Goal: Ask a question

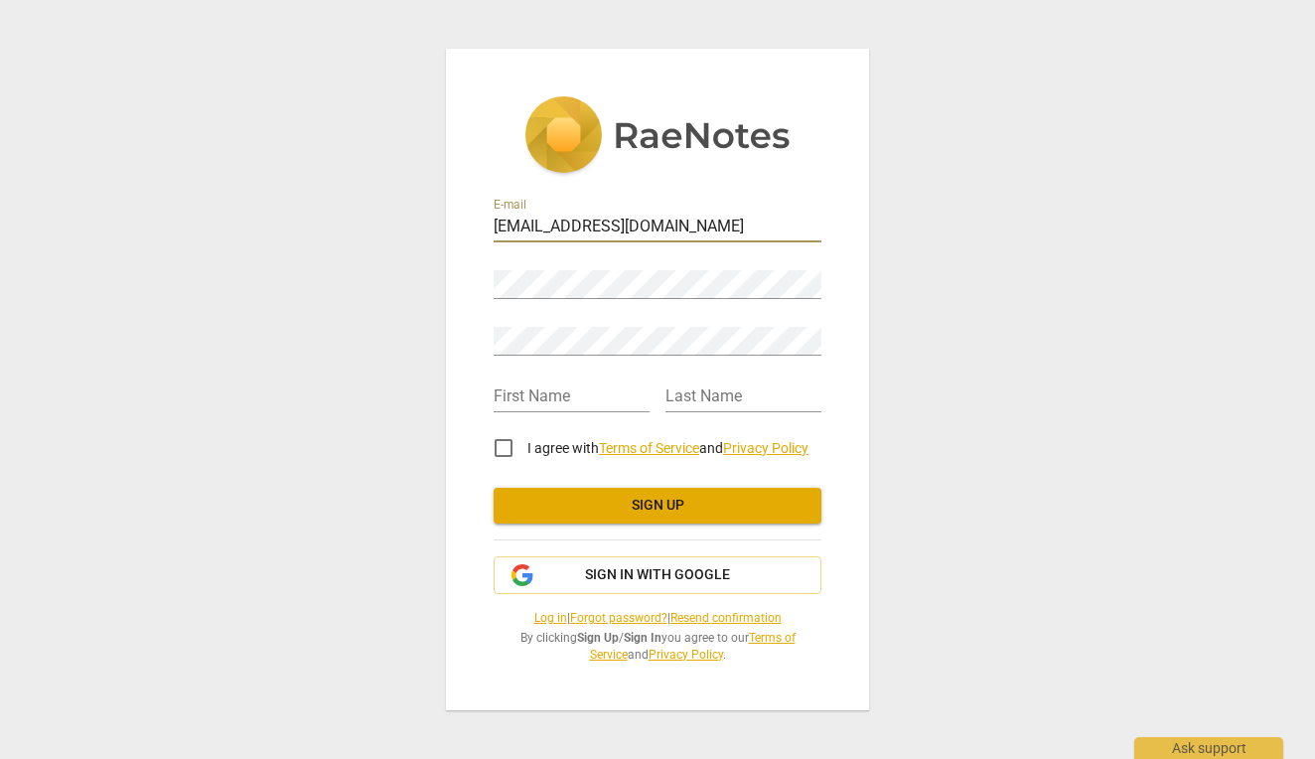
type input "[EMAIL_ADDRESS][DOMAIN_NAME]"
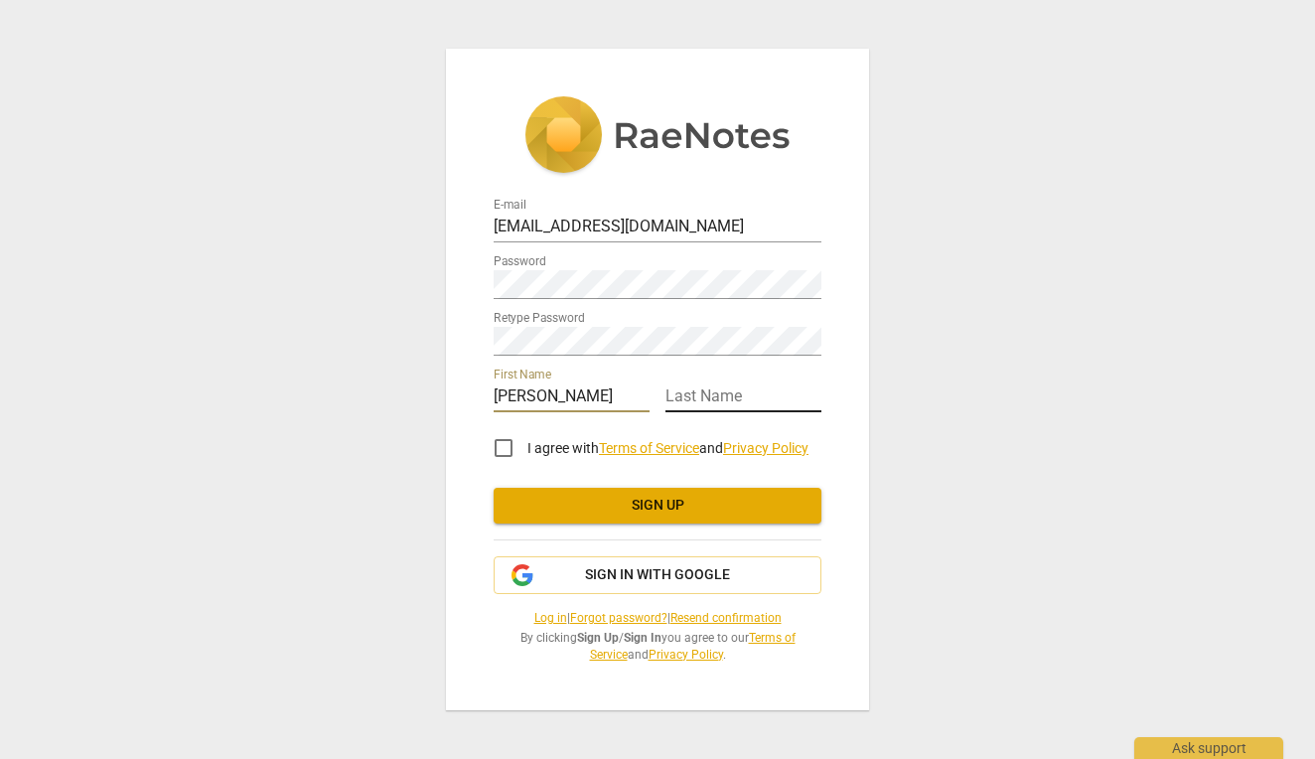
type input "[PERSON_NAME]"
click at [505, 451] on input "I agree with Terms of Service and Privacy Policy" at bounding box center [504, 448] width 48 height 48
checkbox input "true"
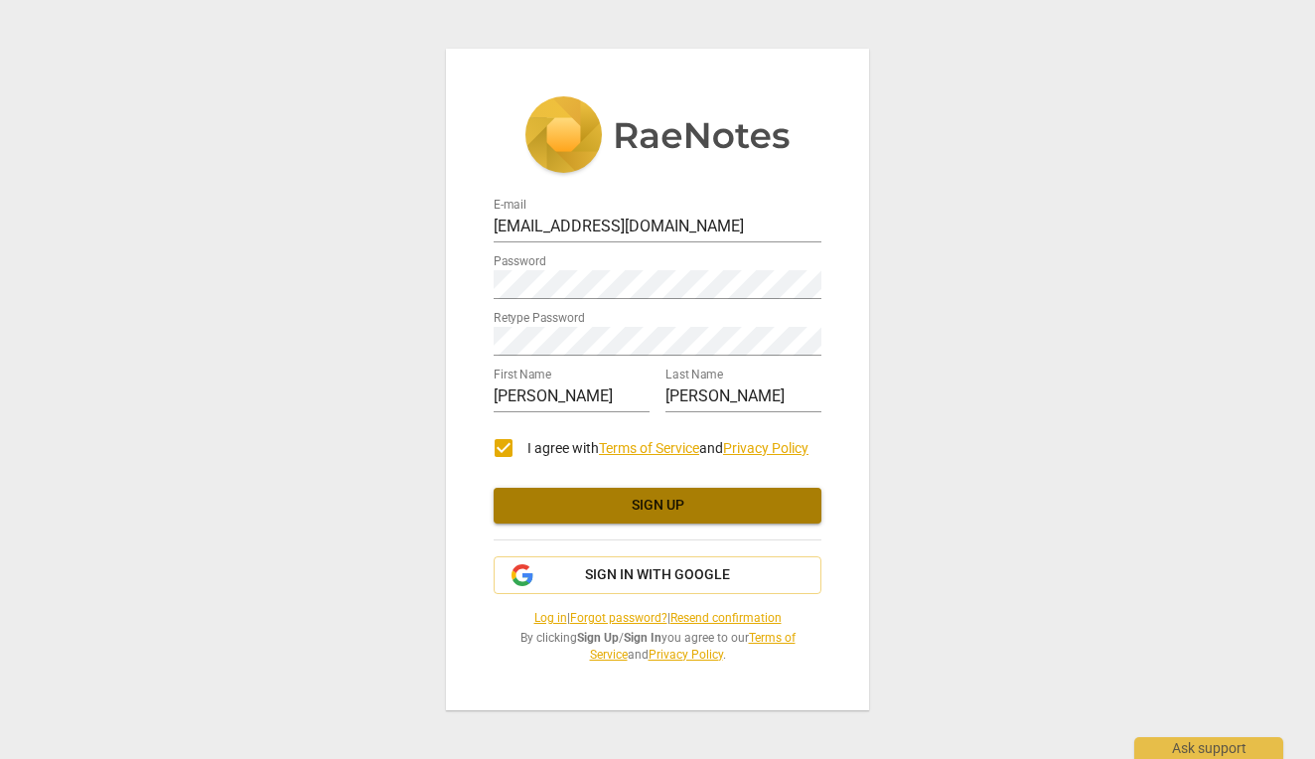
click at [567, 496] on span "Sign up" at bounding box center [657, 505] width 296 height 20
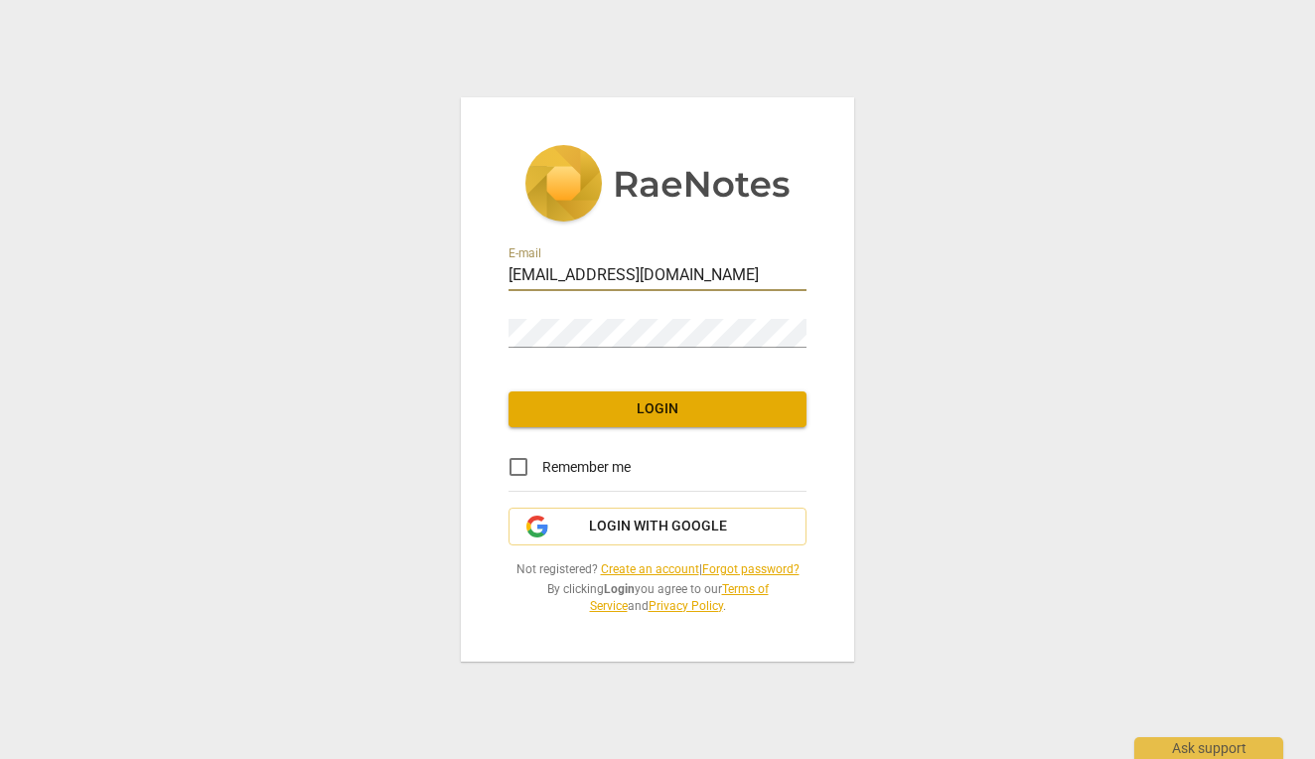
type input "[EMAIL_ADDRESS][DOMAIN_NAME]"
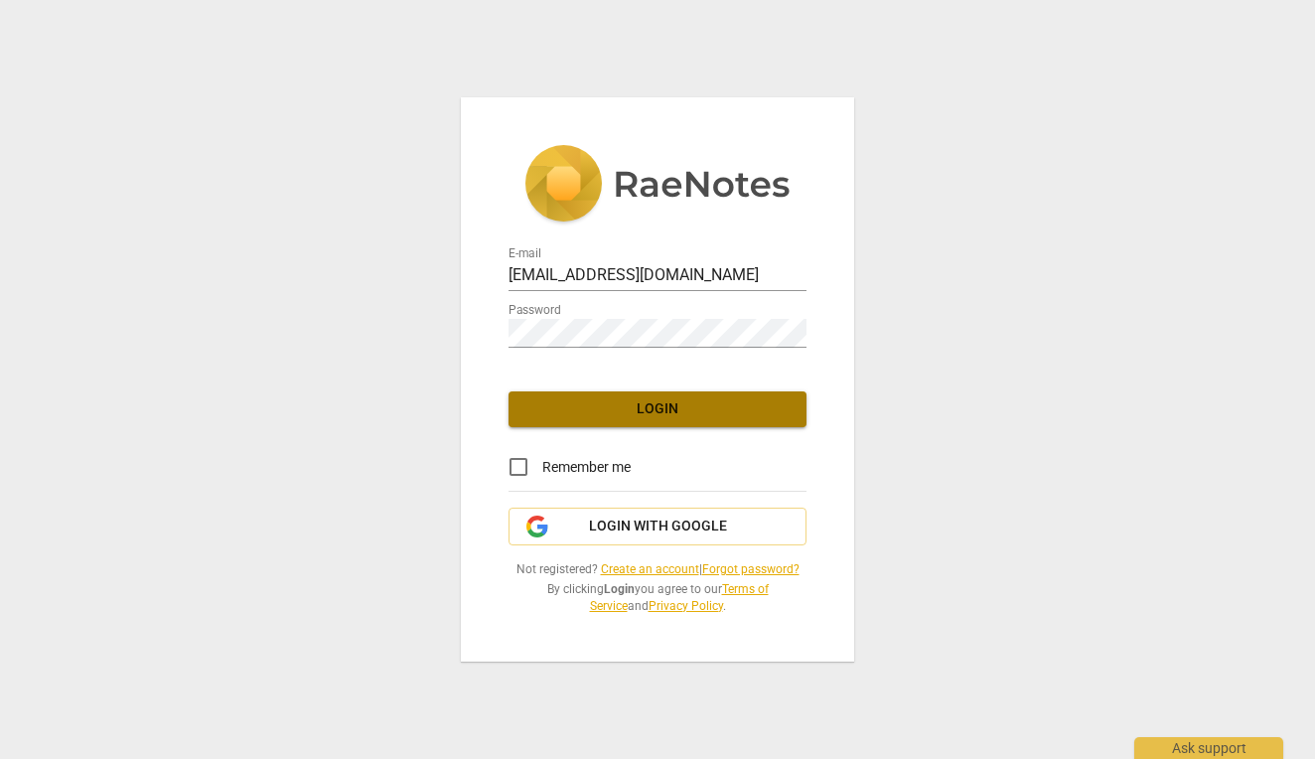
click at [645, 419] on span "Login" at bounding box center [657, 409] width 266 height 20
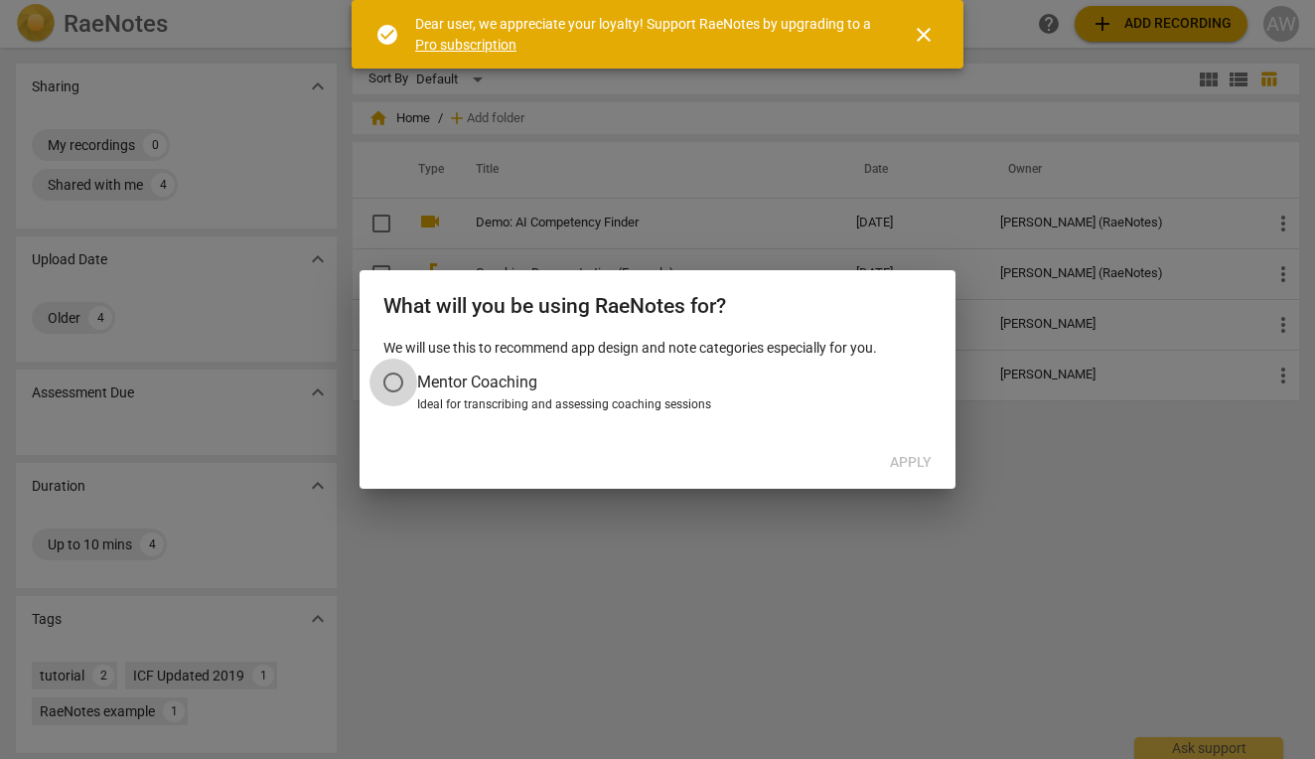
click at [395, 382] on input "Mentor Coaching" at bounding box center [393, 382] width 48 height 48
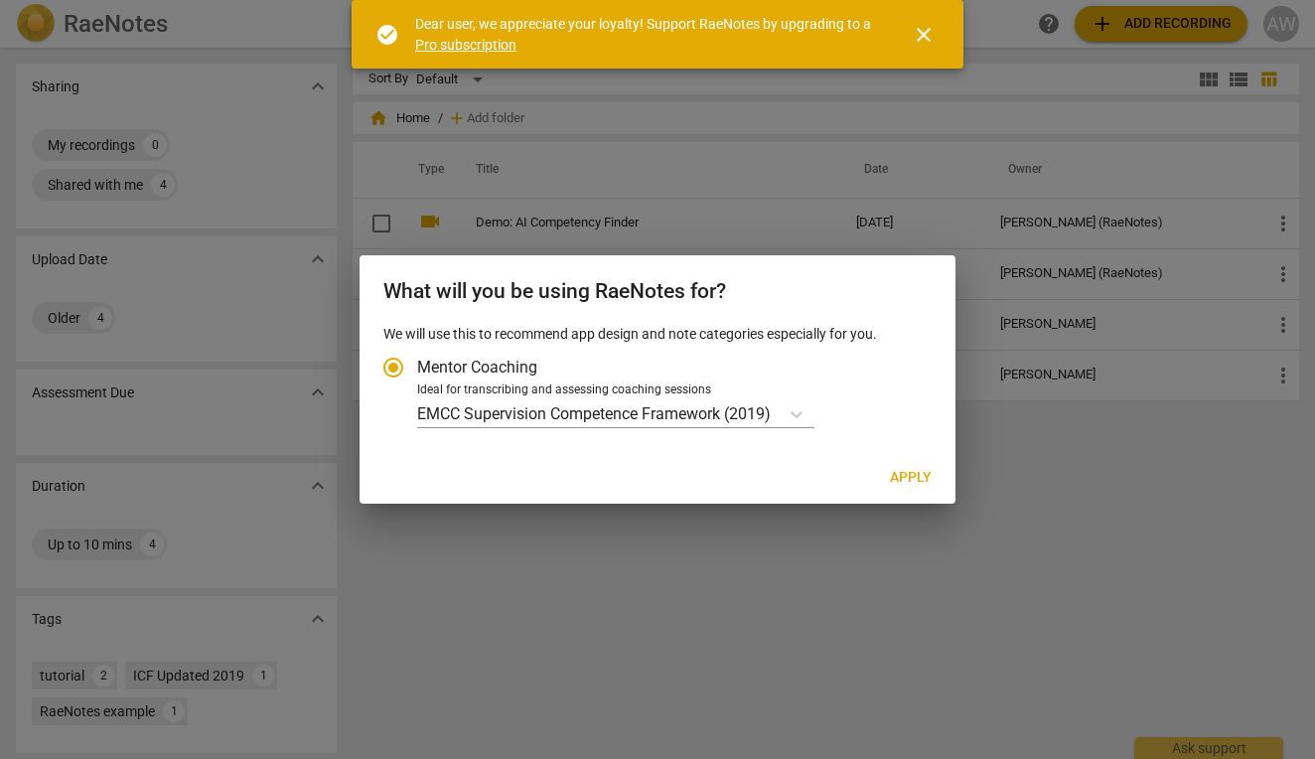
click at [400, 412] on label "Ideal for transcribing and assessing coaching sessions EMCC Supervision Compete…" at bounding box center [647, 404] width 556 height 47
click at [0, 0] on input "Ideal for transcribing and assessing coaching sessions EMCC Supervision Compete…" at bounding box center [0, 0] width 0 height 0
click at [923, 474] on span "Apply" at bounding box center [911, 478] width 42 height 20
radio input "false"
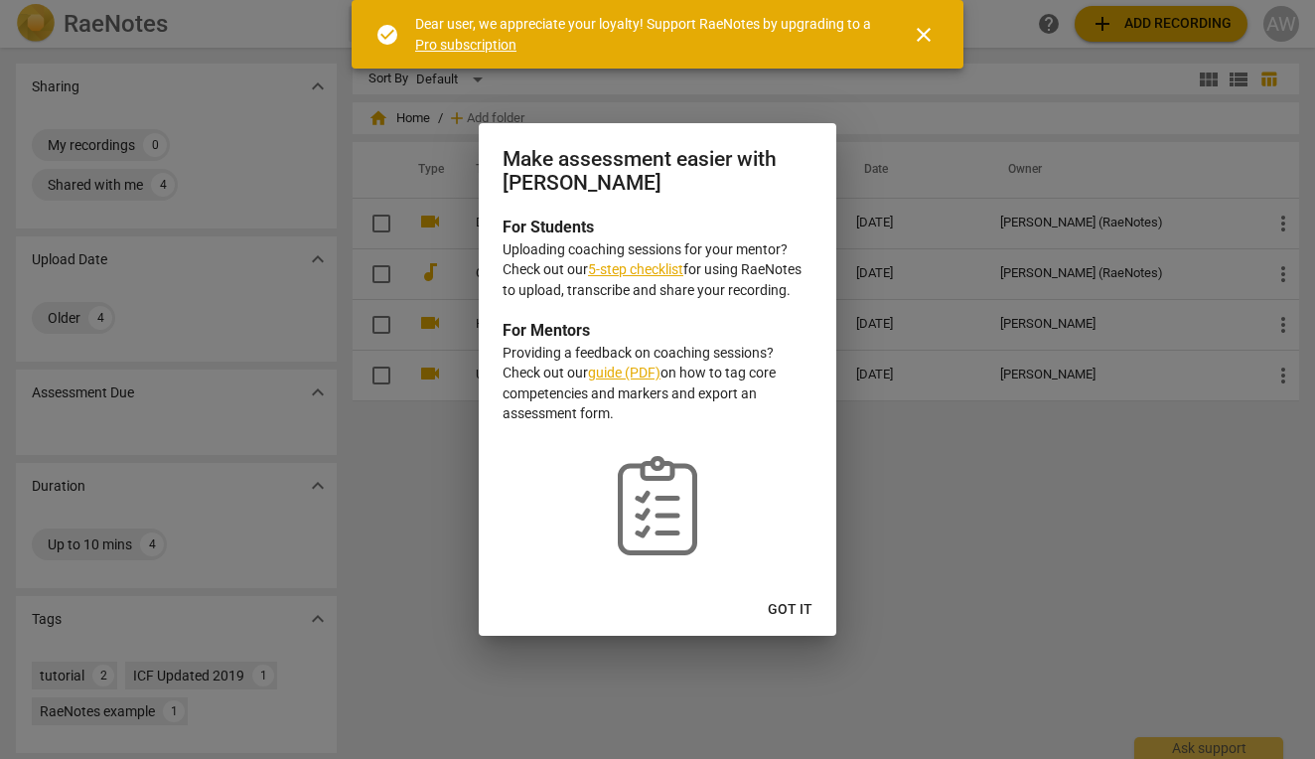
click at [645, 273] on link "5-step checklist" at bounding box center [635, 269] width 95 height 16
click at [790, 604] on span "Got it" at bounding box center [789, 610] width 45 height 20
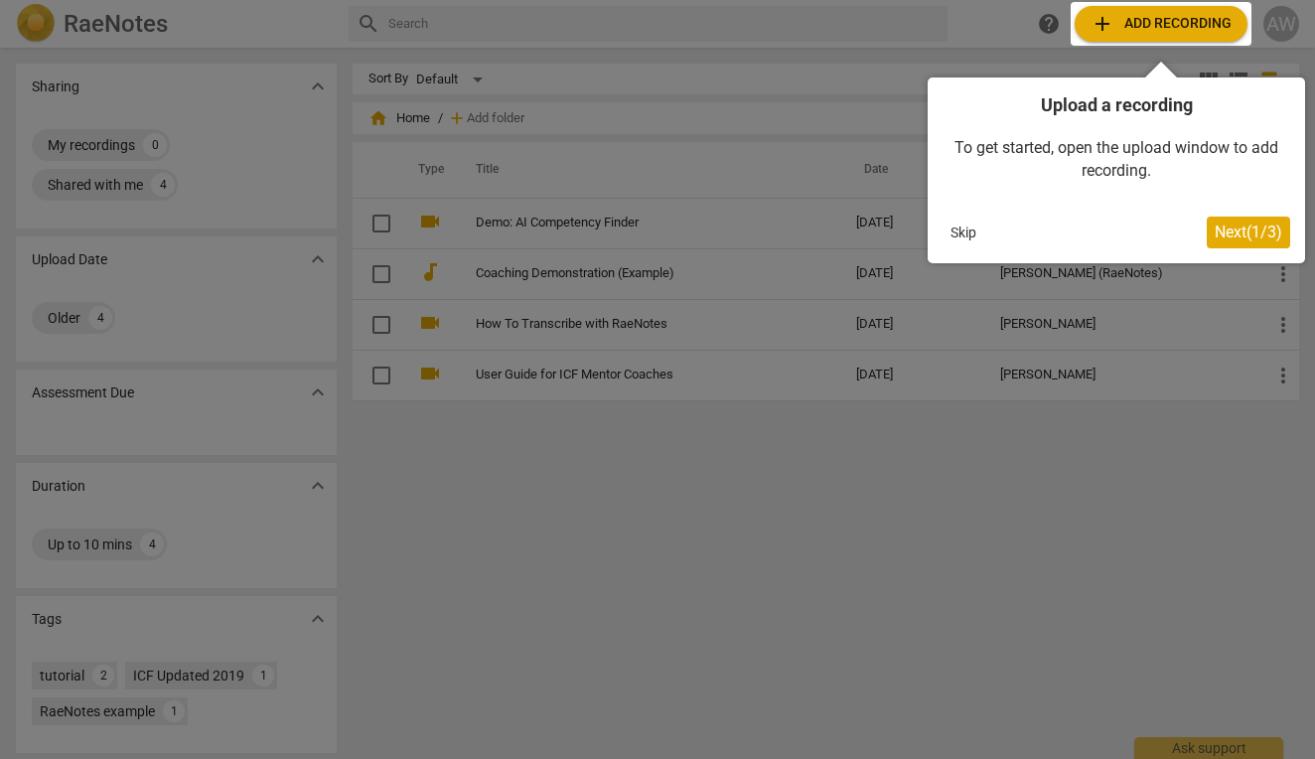
click at [853, 494] on div at bounding box center [657, 379] width 1315 height 759
click at [1194, 18] on div at bounding box center [1160, 24] width 181 height 44
click at [1238, 234] on span "Next ( 1 / 3 )" at bounding box center [1248, 231] width 68 height 19
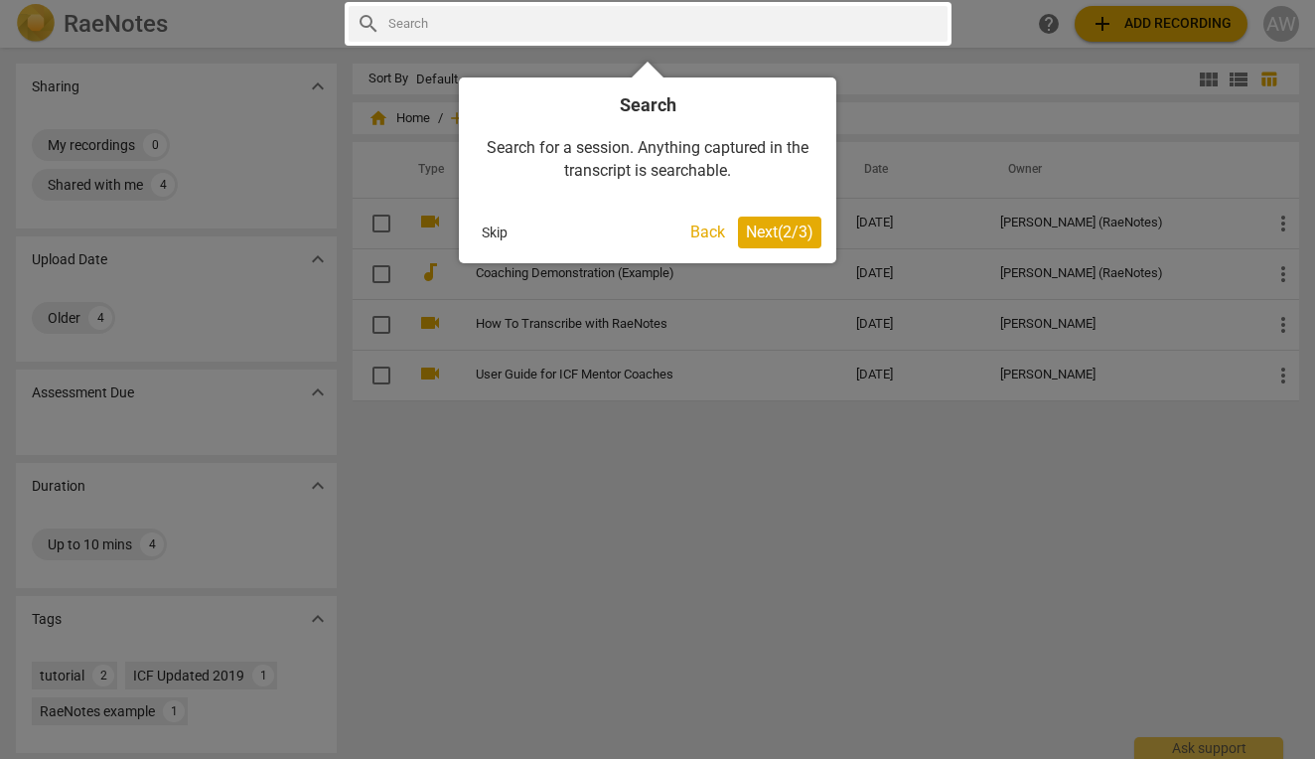
click at [791, 228] on span "Next ( 2 / 3 )" at bounding box center [780, 231] width 68 height 19
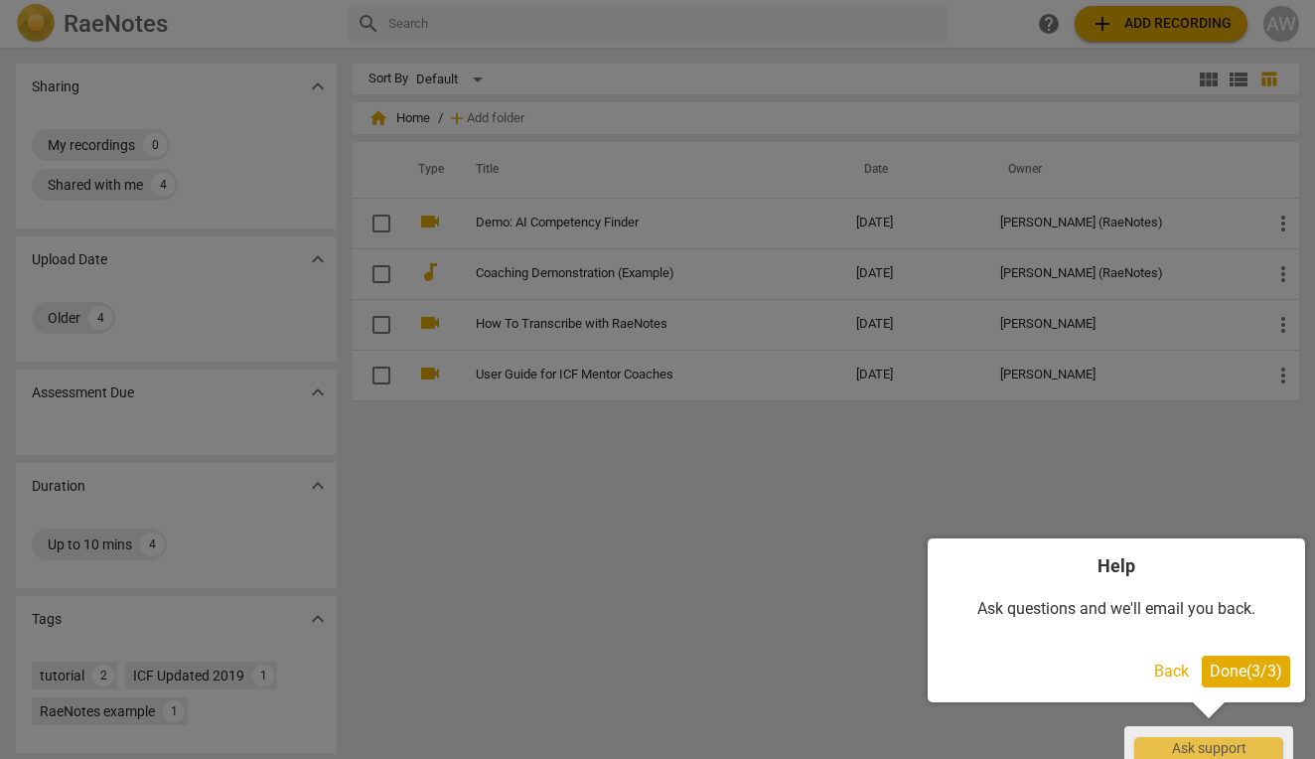
click at [1254, 677] on span "Done ( 3 / 3 )" at bounding box center [1245, 670] width 72 height 19
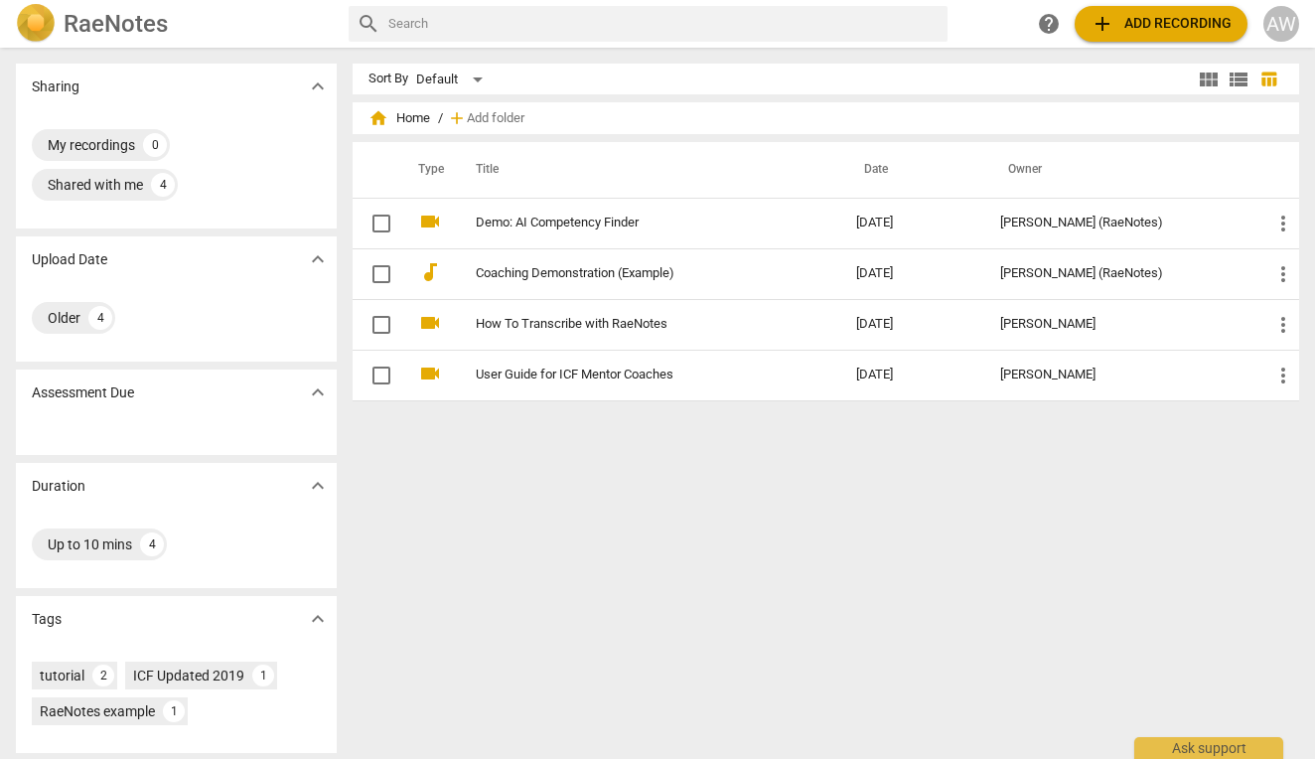
click at [555, 26] on input "text" at bounding box center [663, 24] width 551 height 32
click at [1179, 744] on div "Ask support" at bounding box center [1208, 743] width 149 height 32
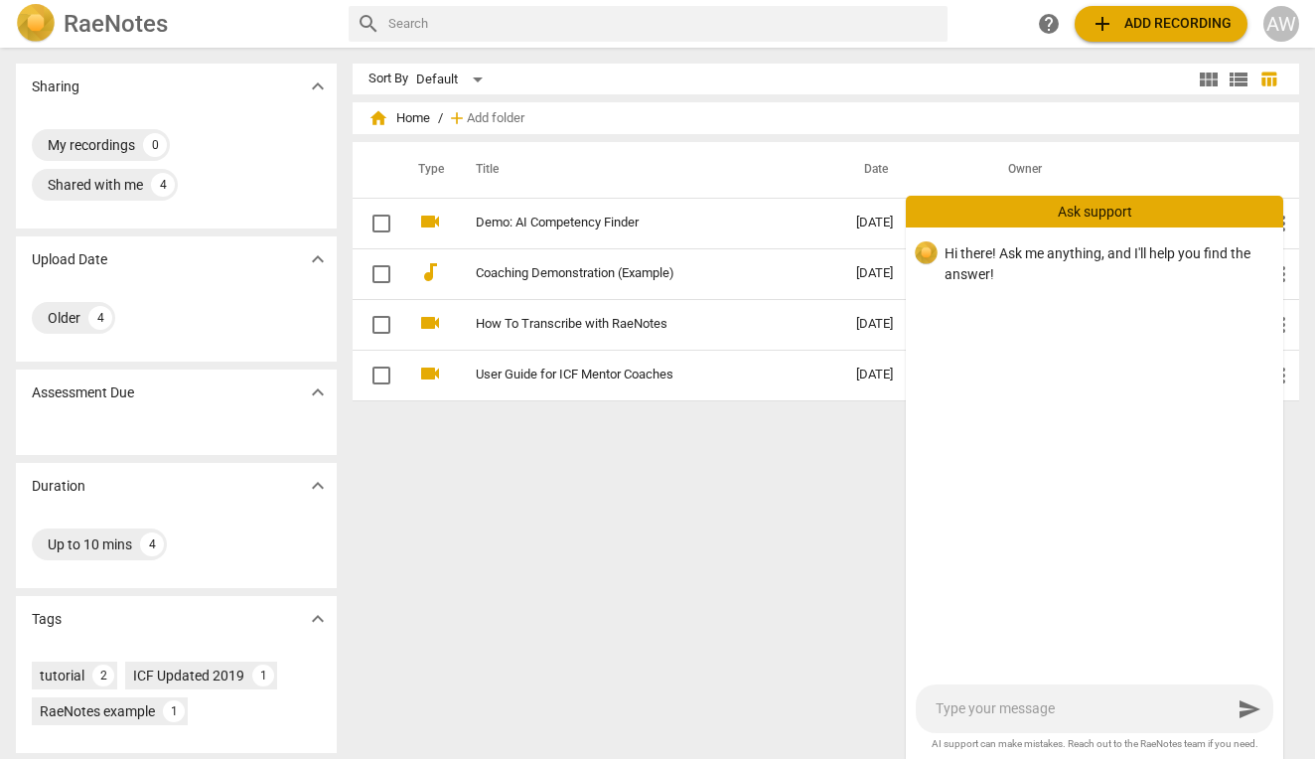
type textarea "h"
type textarea "he"
type textarea "hey"
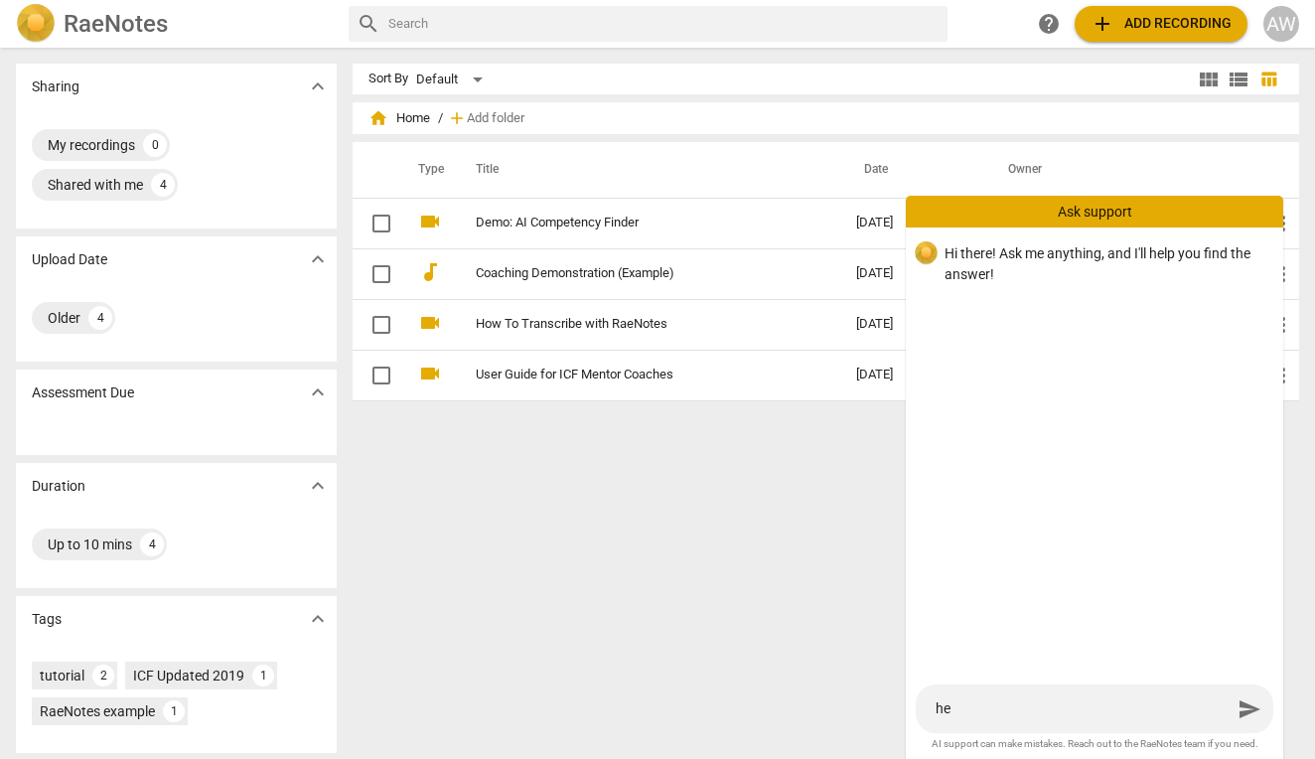
type textarea "hey"
type textarea "hey u"
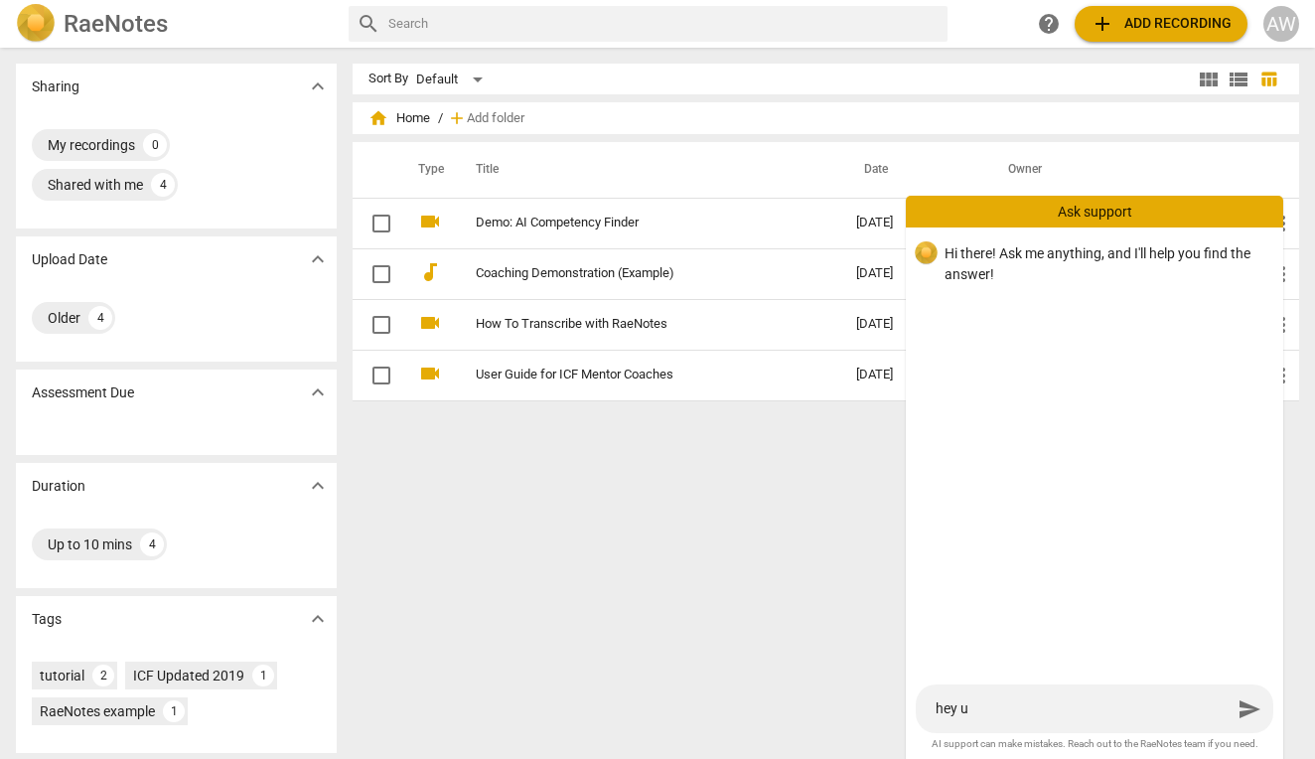
type textarea "hey us"
type textarea "hey usi"
type textarea "hey usin"
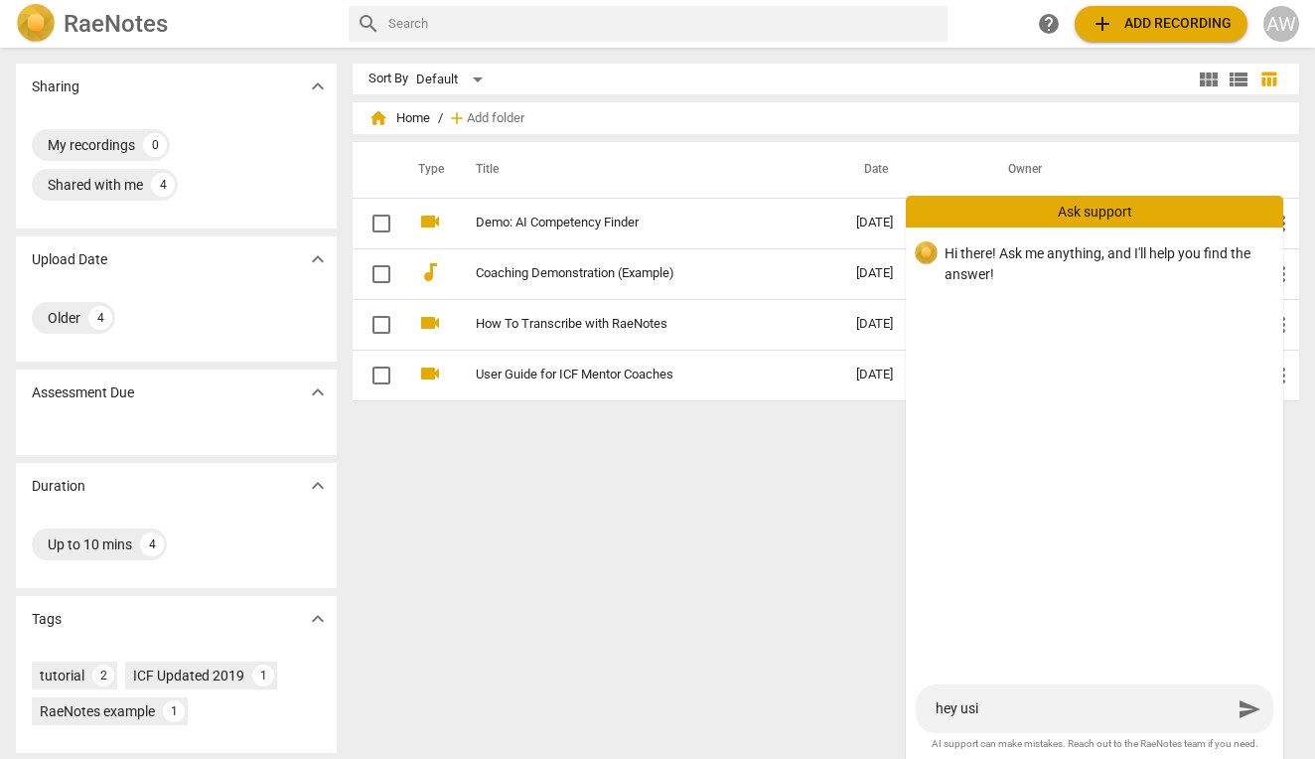
type textarea "hey usin"
type textarea "hey using"
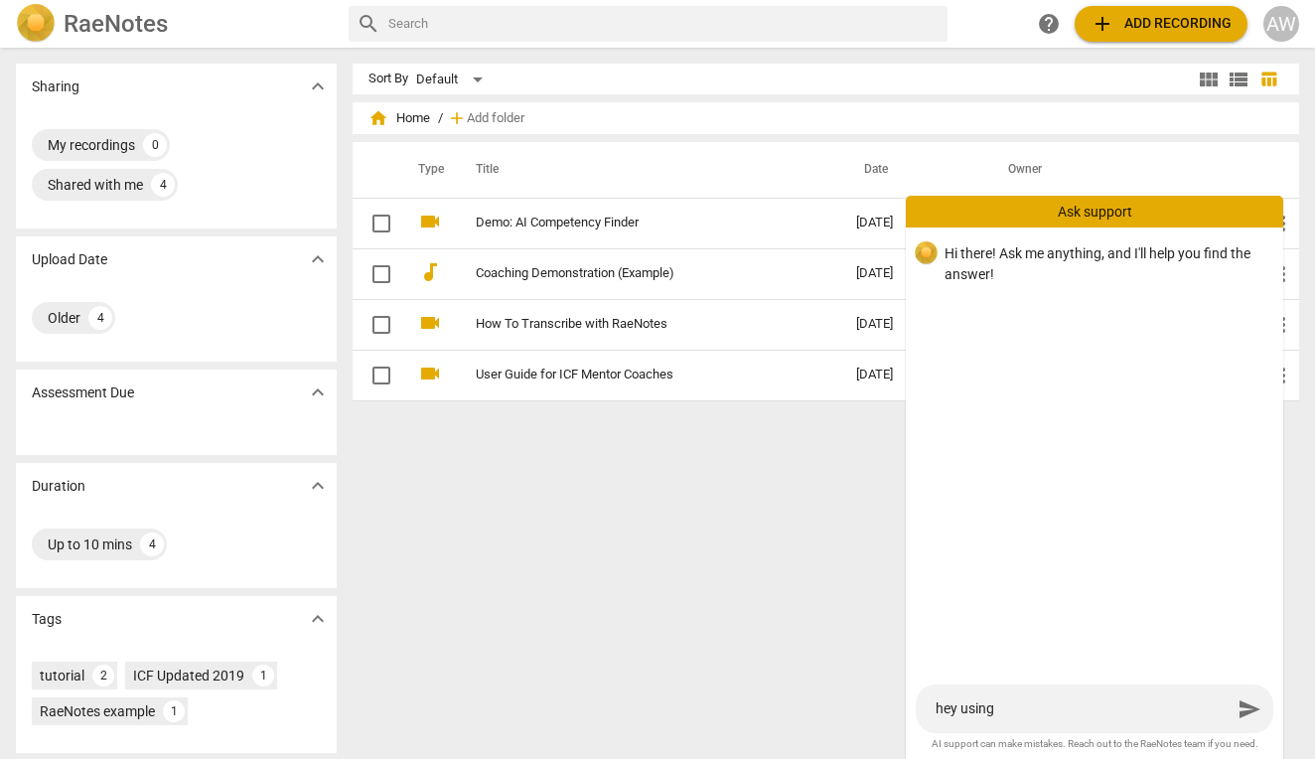
type textarea "hey using f"
type textarea "hey using fo"
type textarea "hey using for"
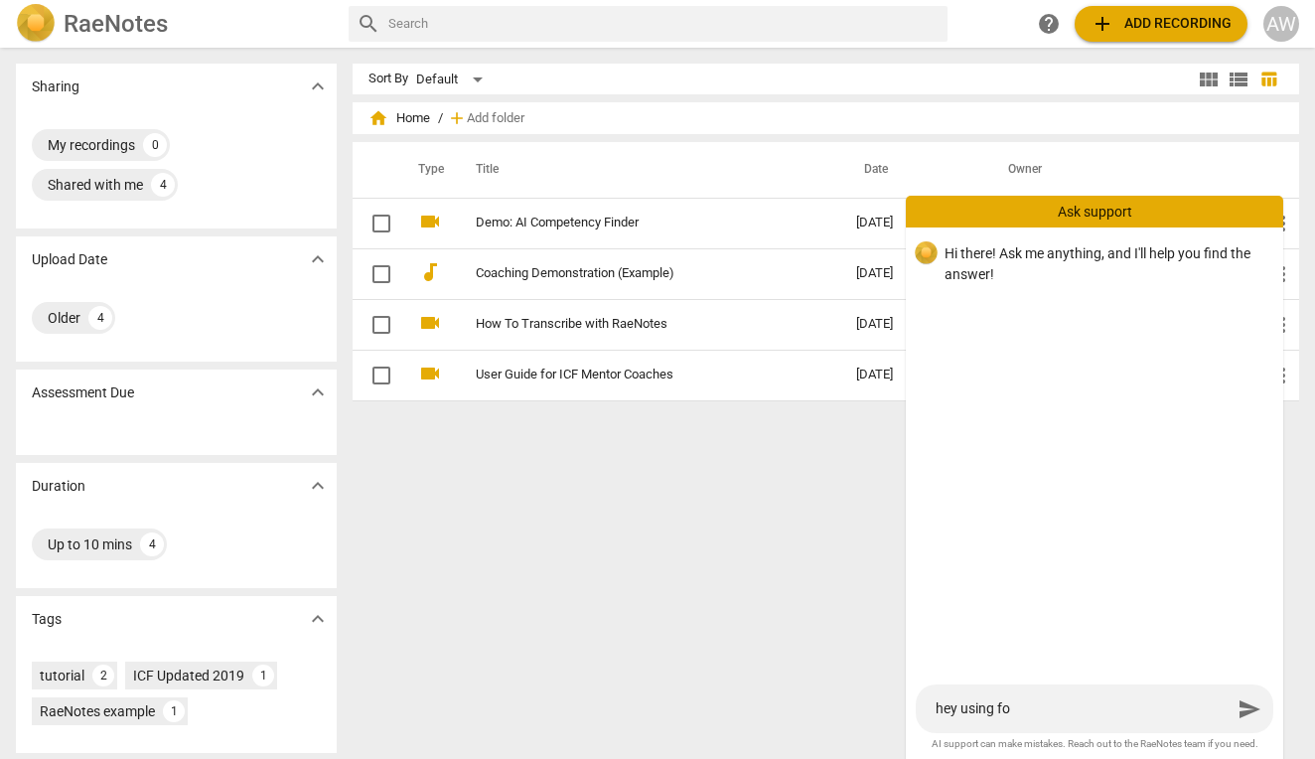
type textarea "hey using for"
type textarea "hey using for f"
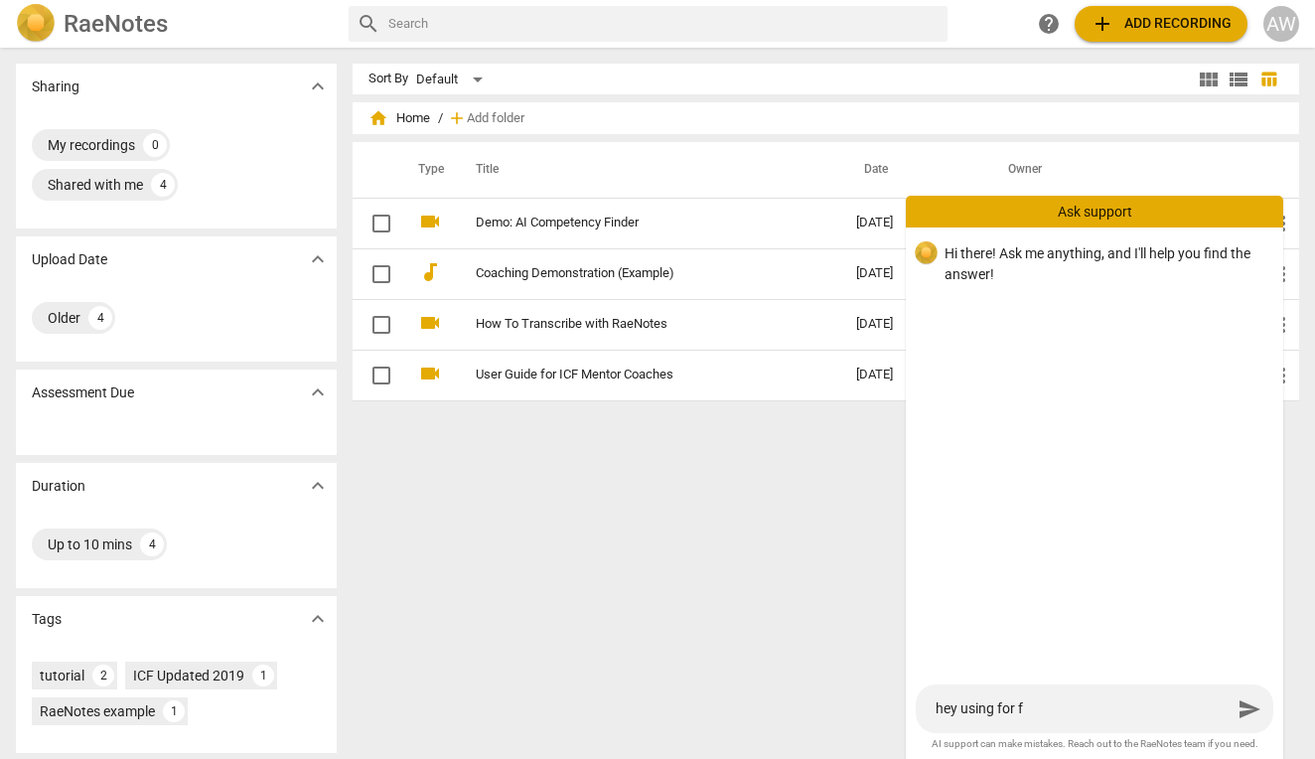
type textarea "hey using for fi"
type textarea "hey using for fir"
type textarea "hey using for firs"
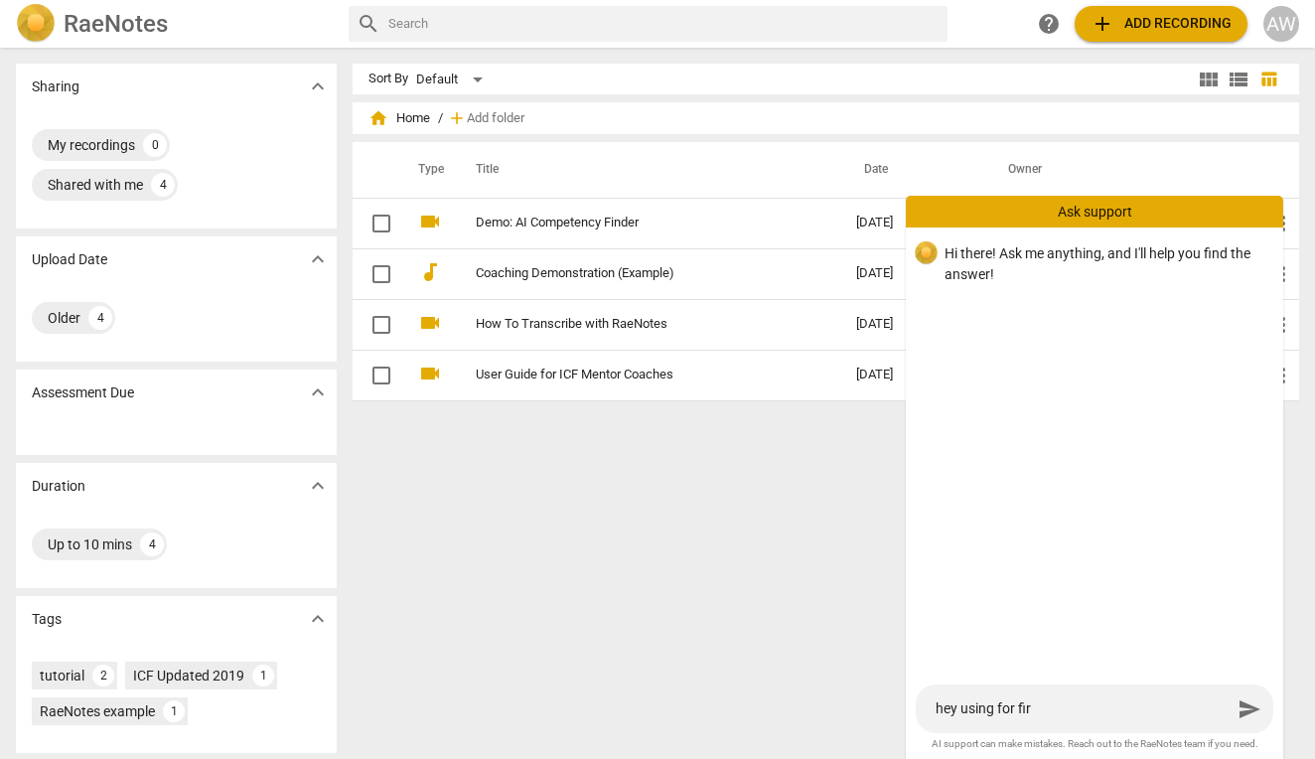
type textarea "hey using for firs"
type textarea "hey using for first"
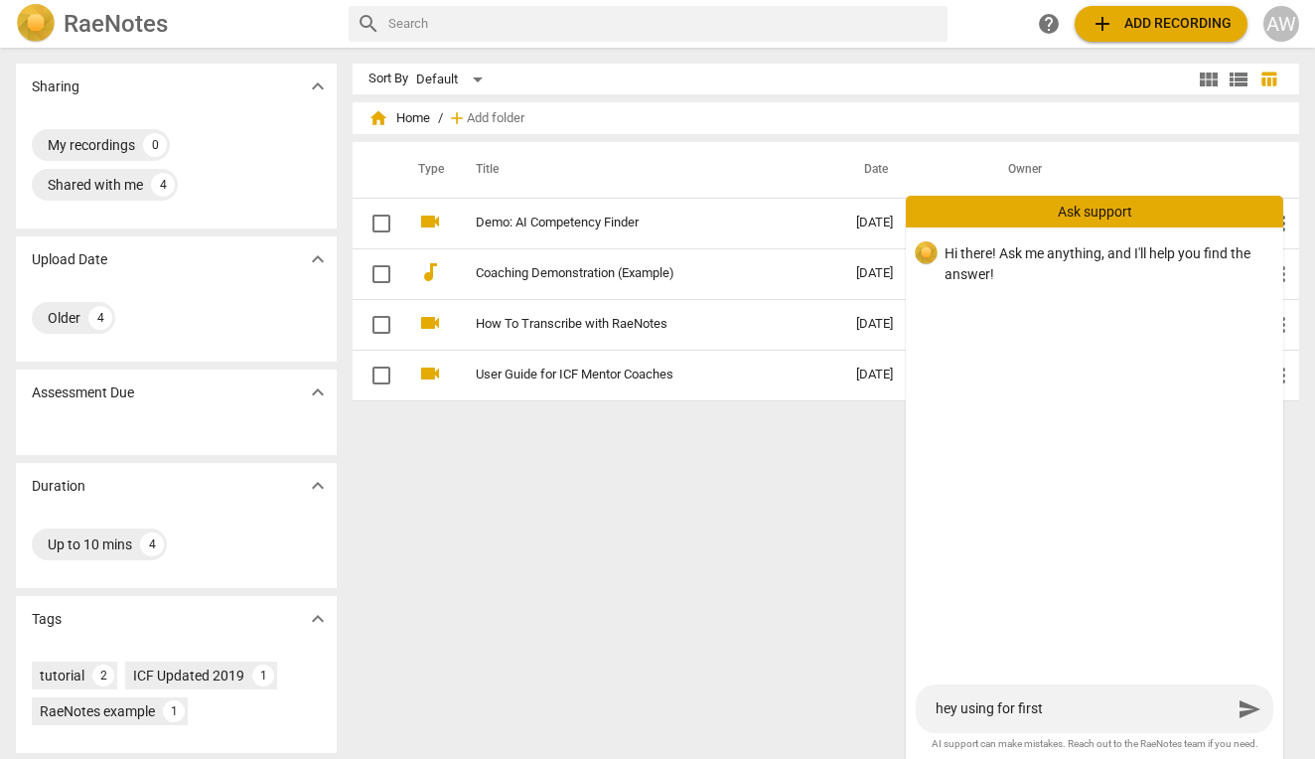
type textarea "hey using for first t"
type textarea "hey using for first ti"
type textarea "hey using for first [PERSON_NAME]"
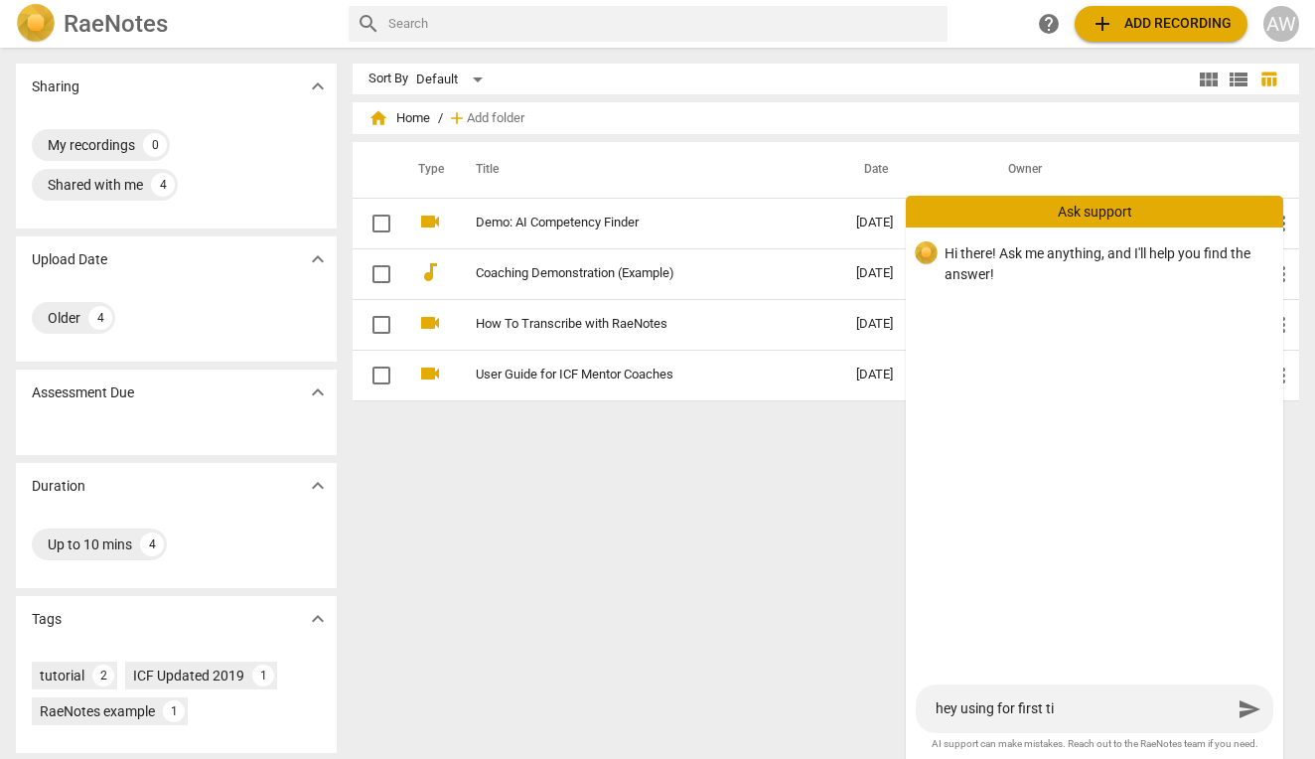
type textarea "hey using for first [PERSON_NAME]"
type textarea "hey using for first time"
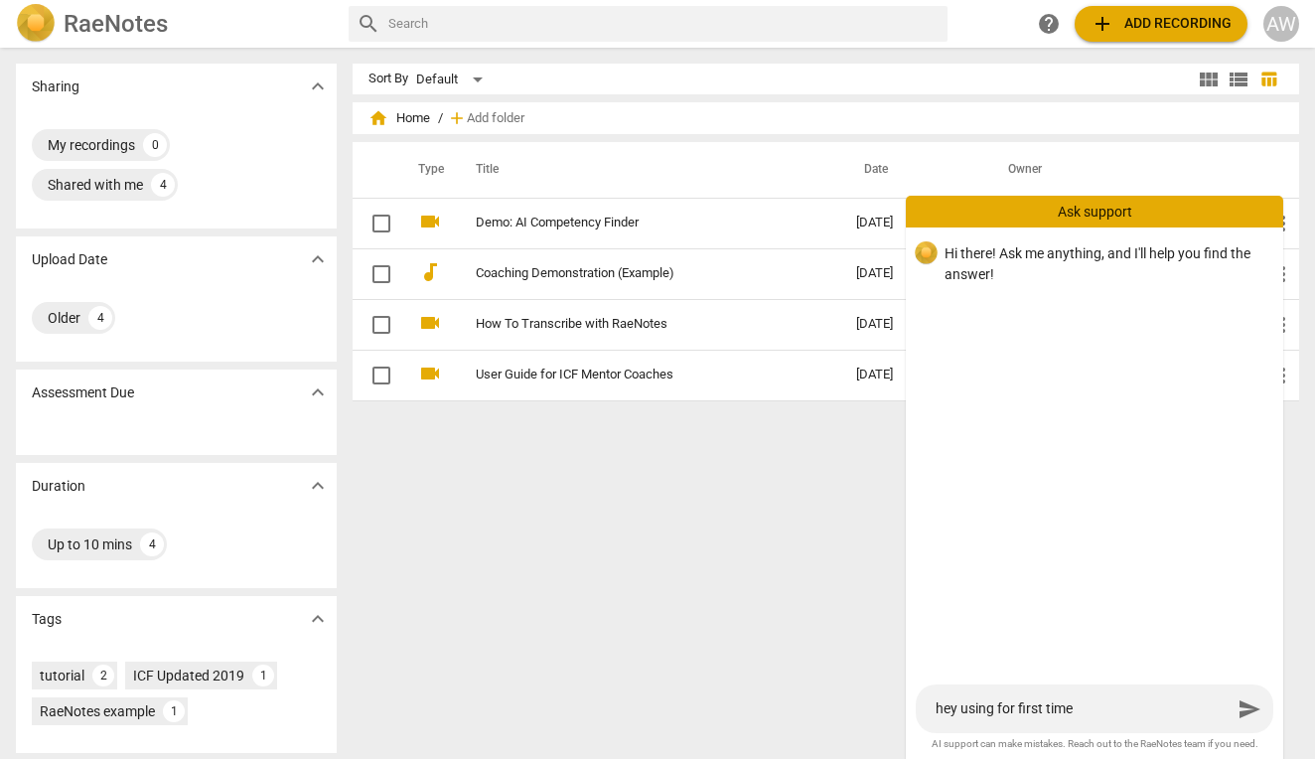
type textarea "hey using for first time f"
type textarea "hey using for first time fo"
type textarea "hey using for first time for"
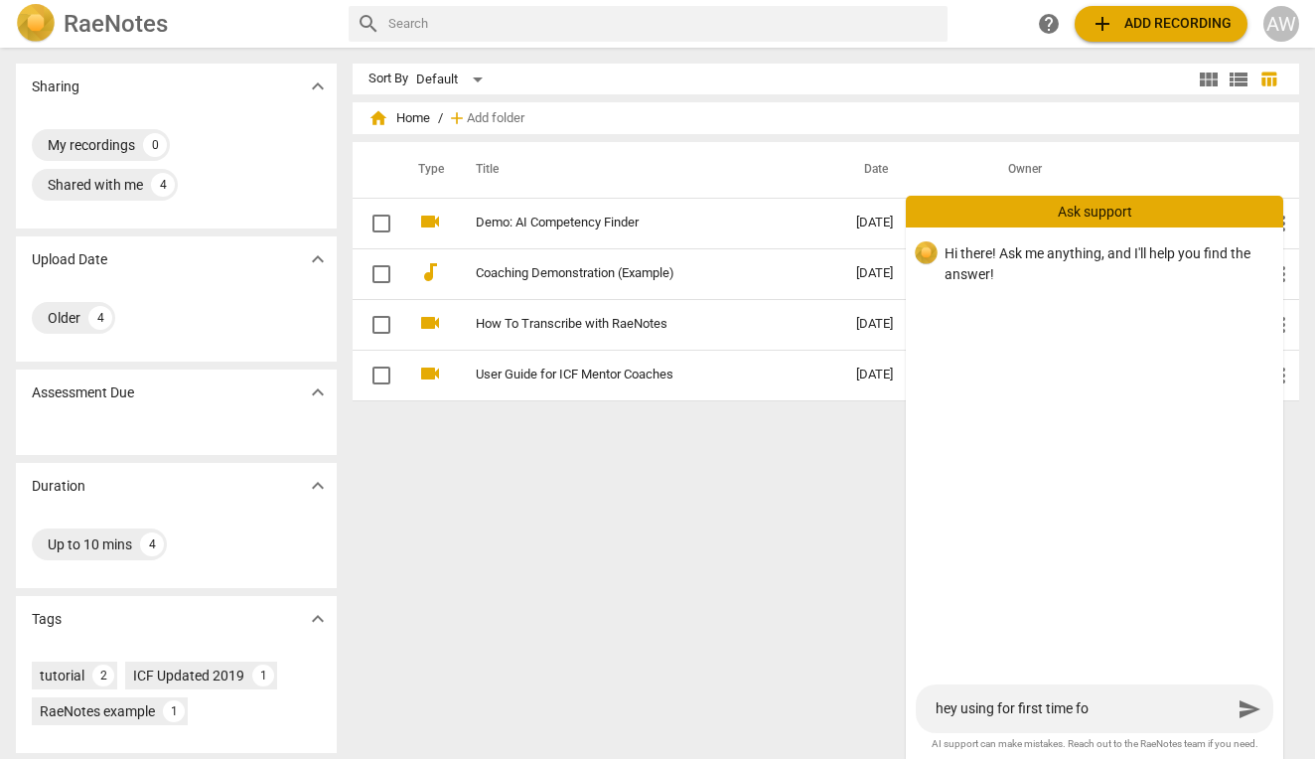
type textarea "hey using for first time for"
type textarea "hey using for first time for a"
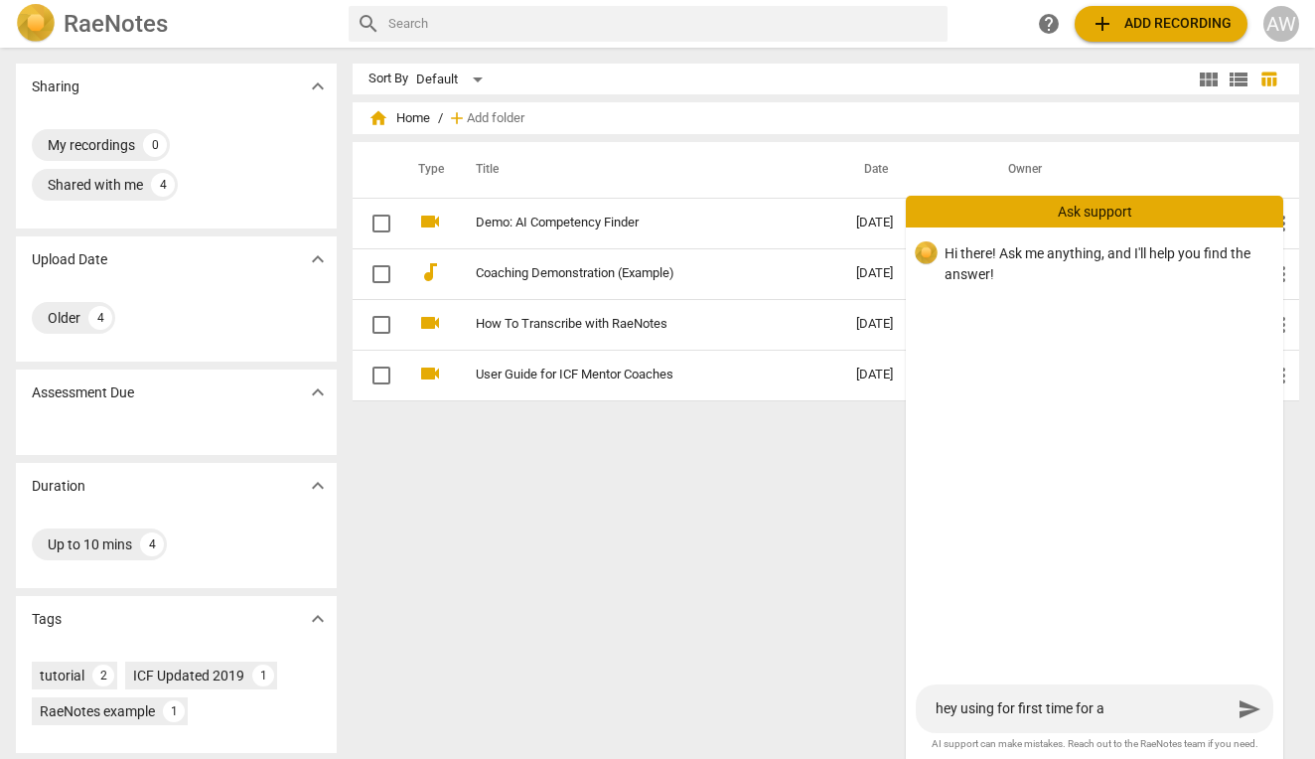
type textarea "hey using for first time for a"
type textarea "hey using for first time for a c"
type textarea "hey using for first time for a ch"
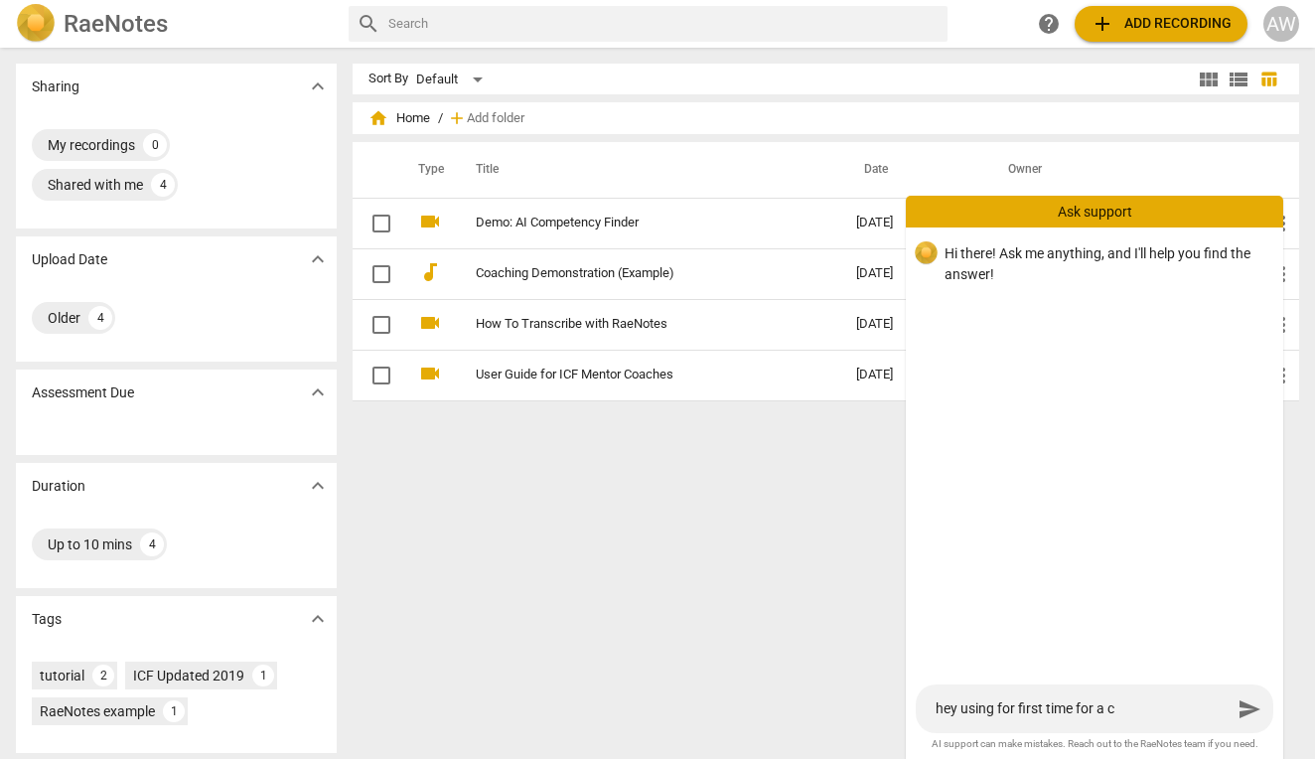
type textarea "hey using for first time for a ch"
type textarea "hey using for first time for a cho"
type textarea "hey using for first time for a choc"
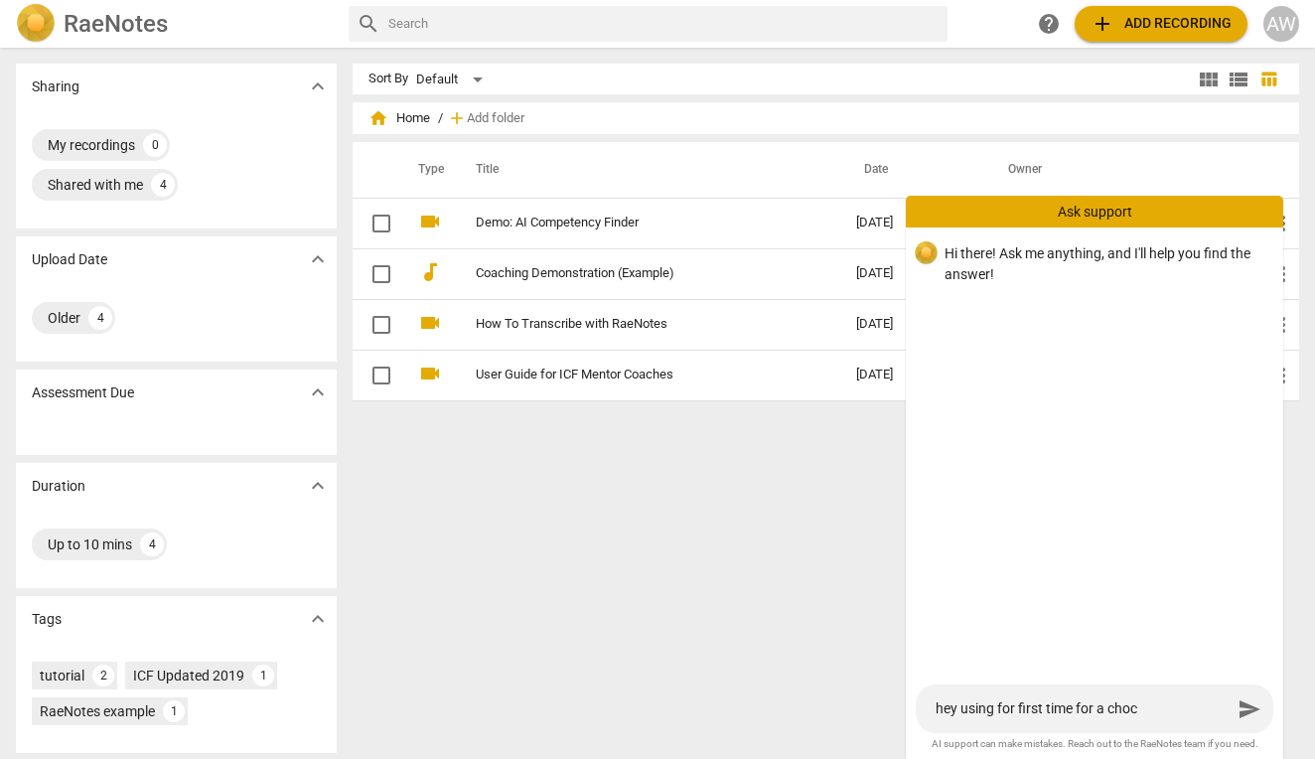
type textarea "hey using for first time for a choca"
type textarea "hey using for first time for a choc"
type textarea "hey using for first time for a cho"
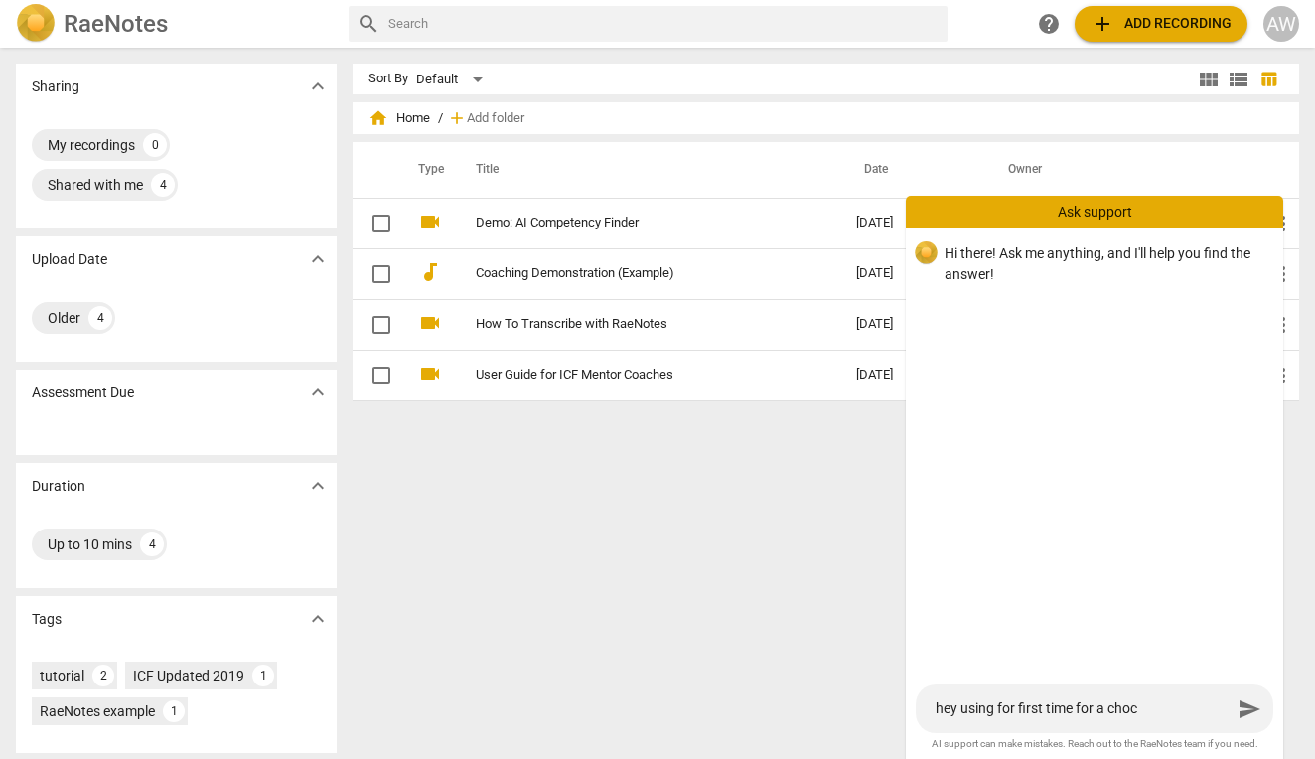
type textarea "hey using for first time for a cho"
type textarea "hey using for first time for a ch"
type textarea "hey using for first time for a c"
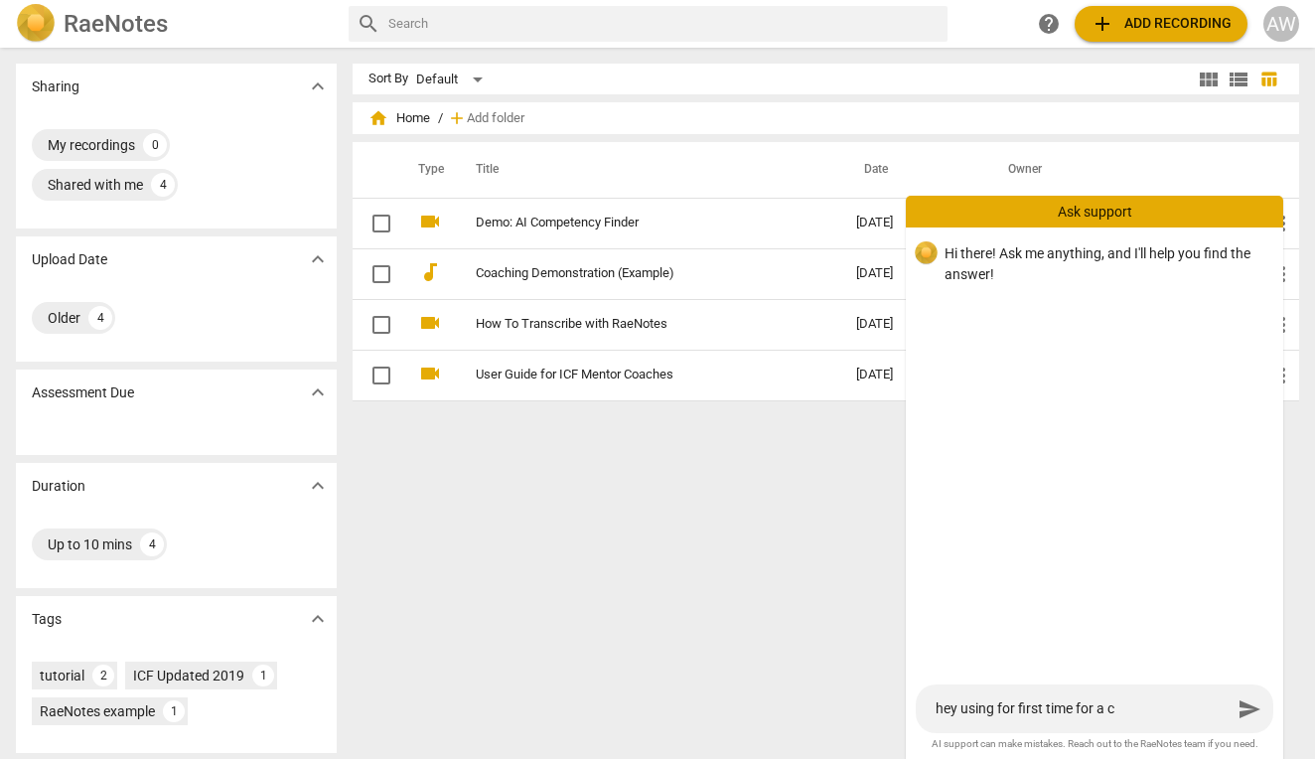
type textarea "hey using for first time for a co"
type textarea "hey using for first time for a coa"
type textarea "hey using for first time for a coac"
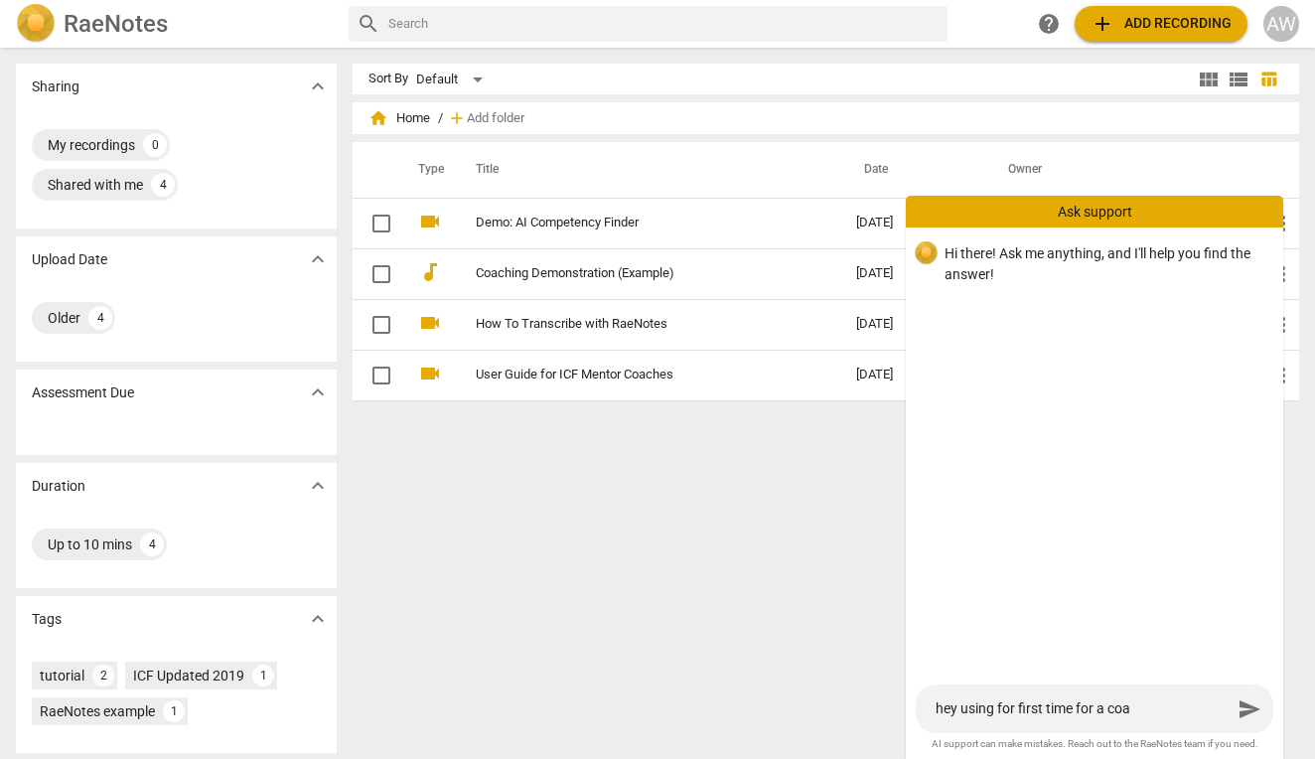
type textarea "hey using for first time for a coac"
type textarea "hey using for first time for a coach"
type textarea "hey using for first time for a coachi"
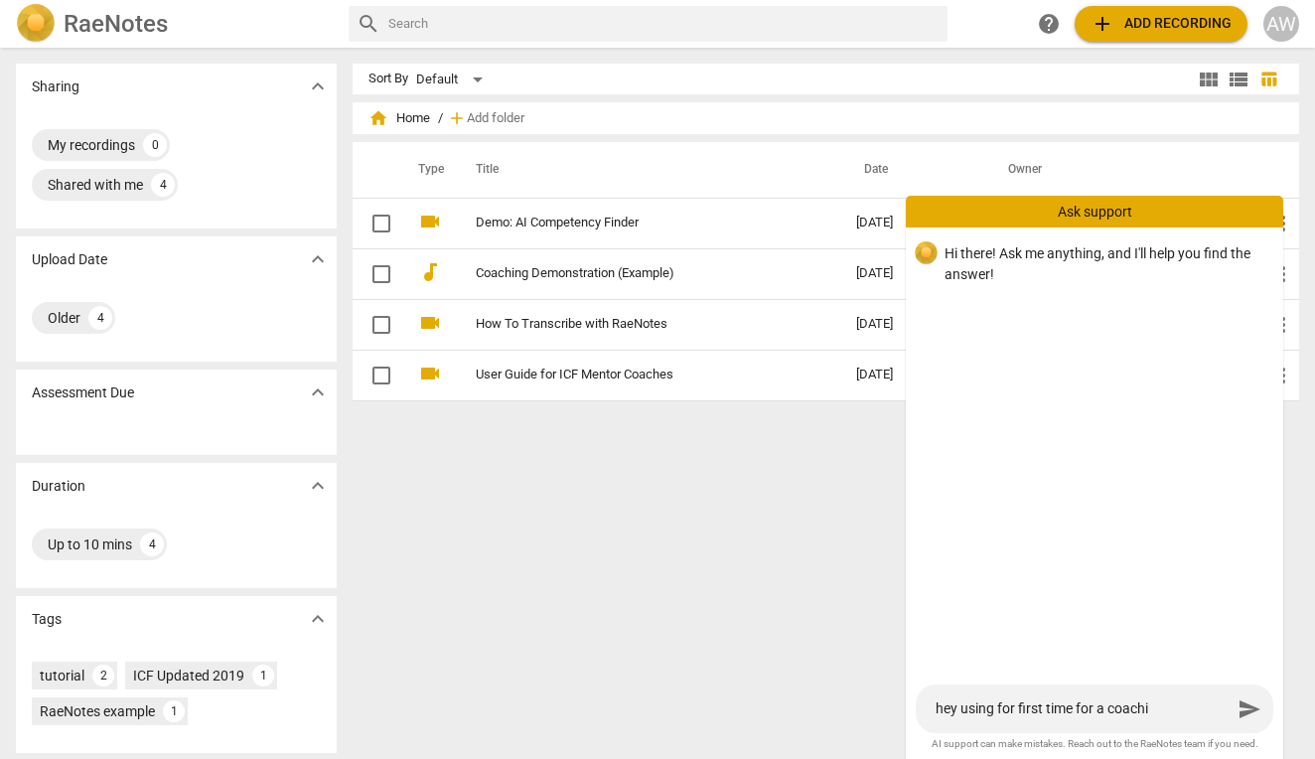
type textarea "hey using for first time for a coachin"
type textarea "hey using for first time for a coaching"
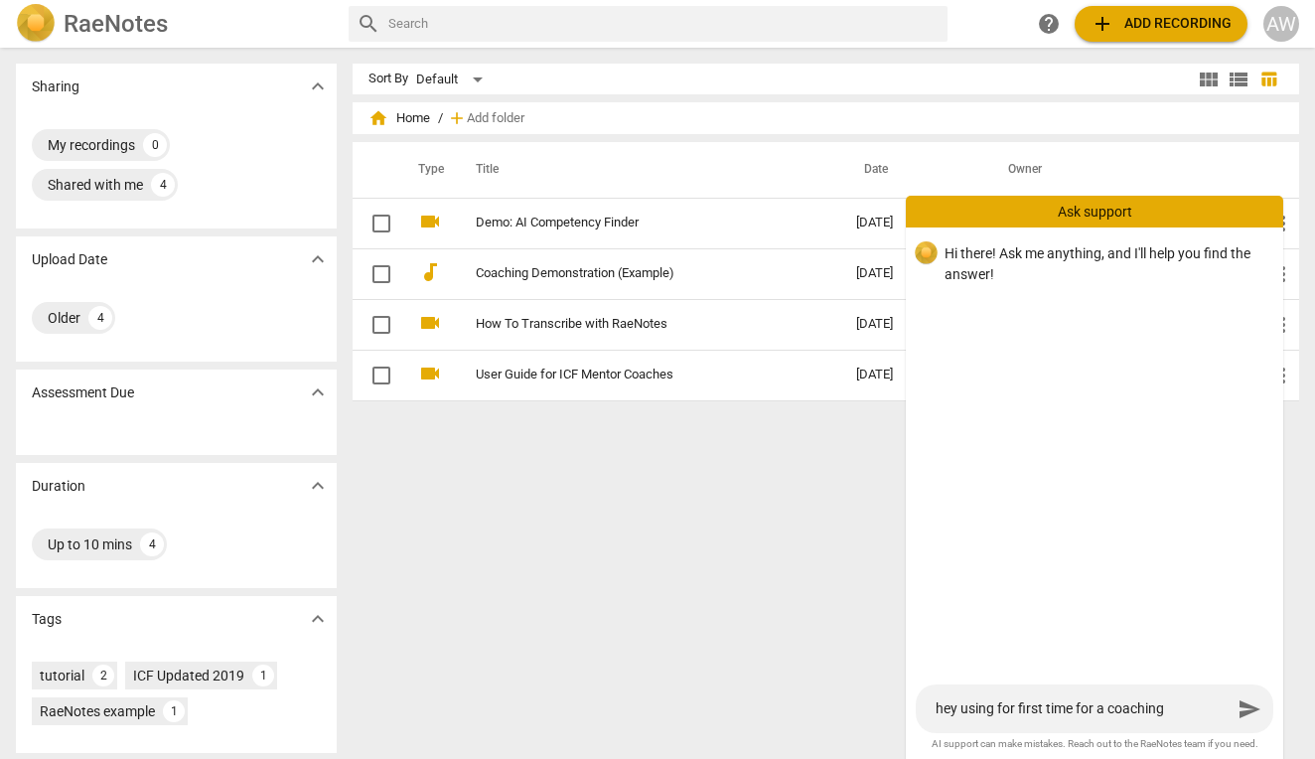
type textarea "hey using for first time for a coaching"
type textarea "hey using for first time for a coaching s"
type textarea "hey using for first time for a coaching se"
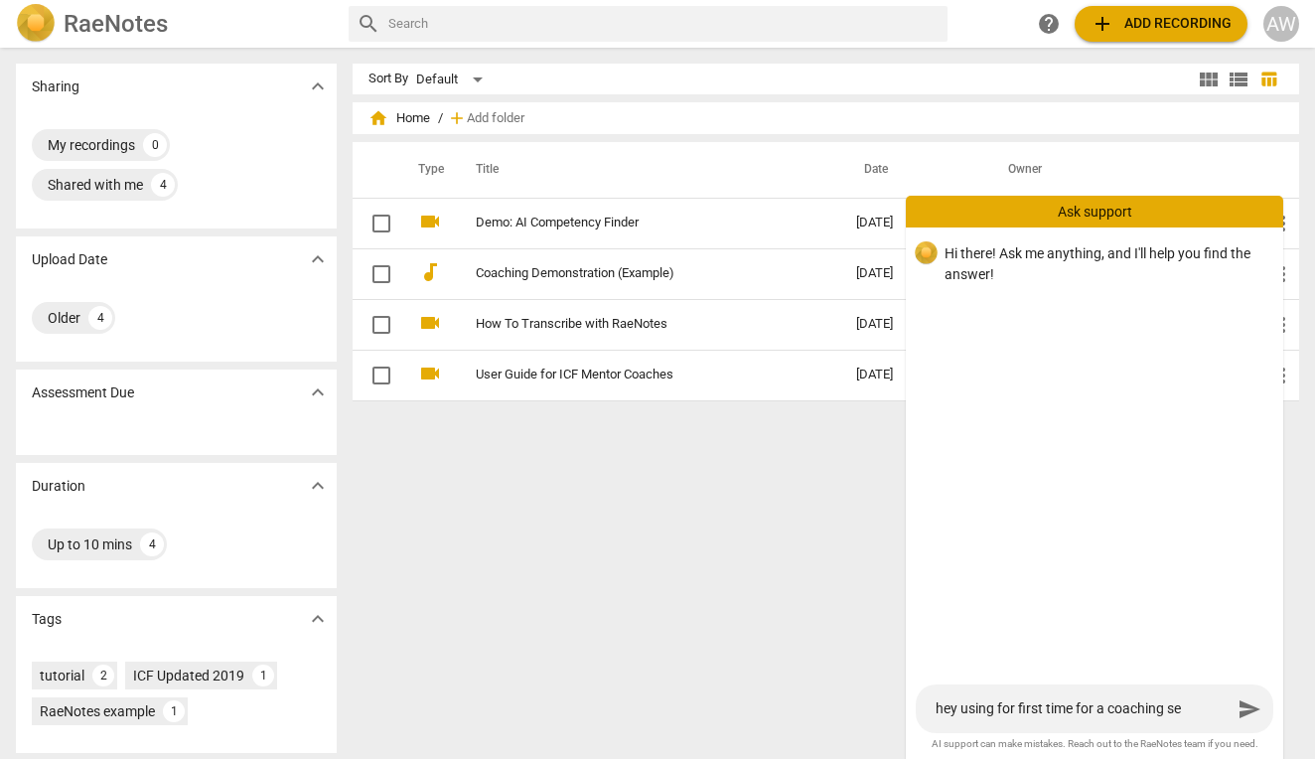
type textarea "hey using for first time for a coaching ses"
type textarea "hey using for first time for a coaching sess"
type textarea "hey using for first time for a coaching sessi"
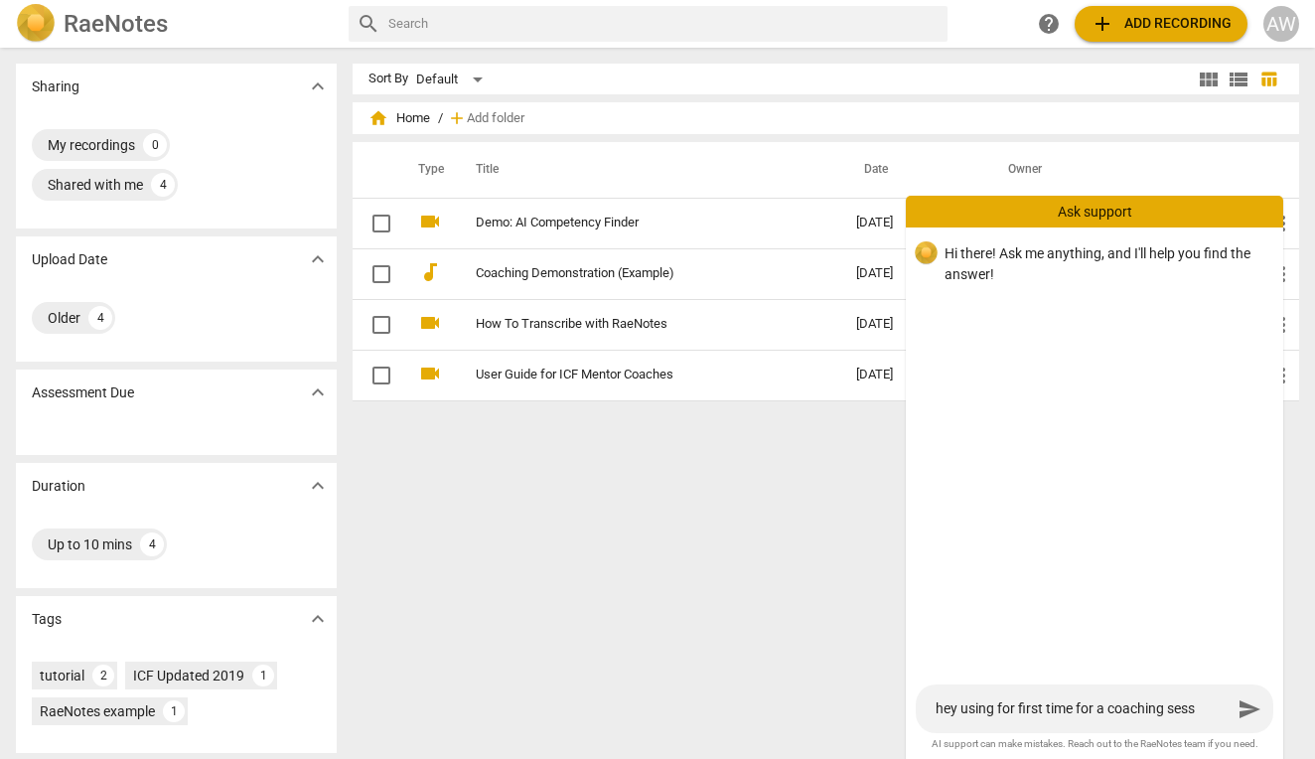
type textarea "hey using for first time for a coaching sessi"
type textarea "hey using for first time for a coaching sessio"
type textarea "hey using for first time for a coaching session"
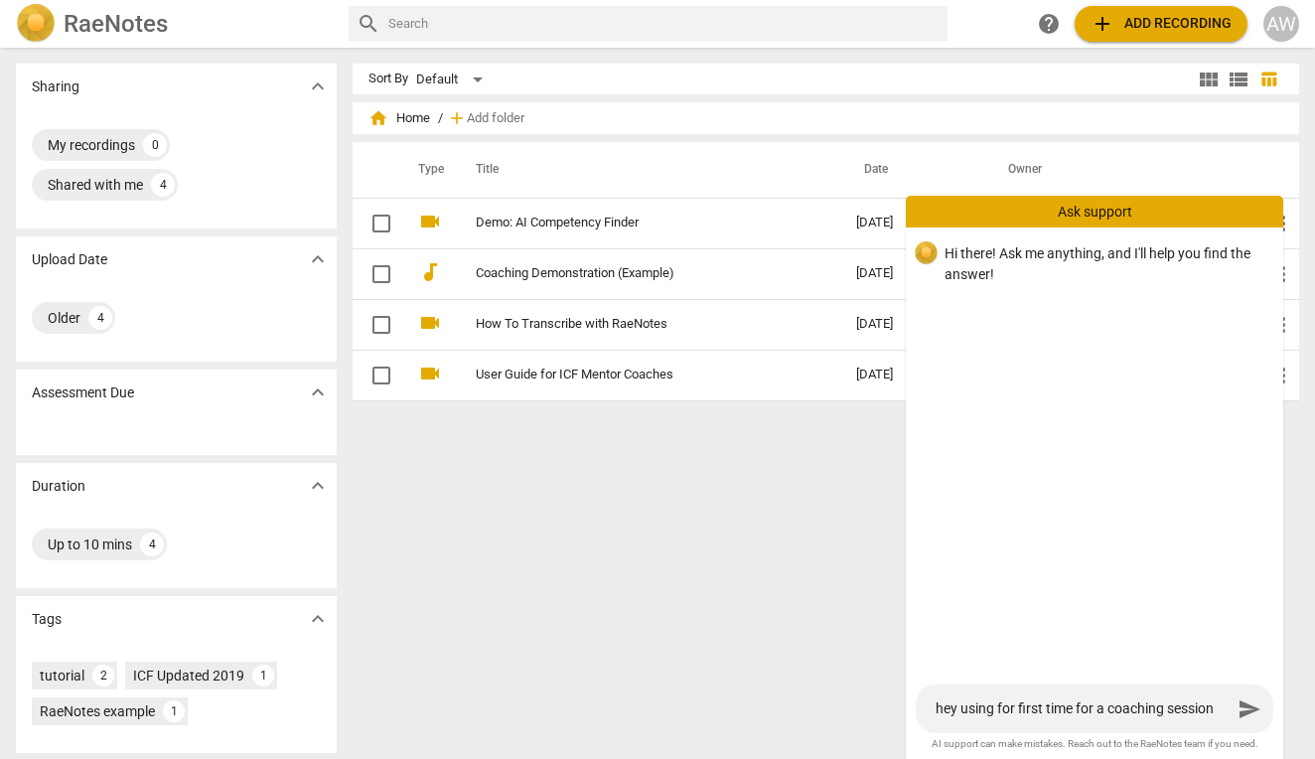
type textarea "hey using for first time for a coaching session"
type textarea "hey using for first time for a coaching session t"
type textarea "hey using for first time for a coaching session to"
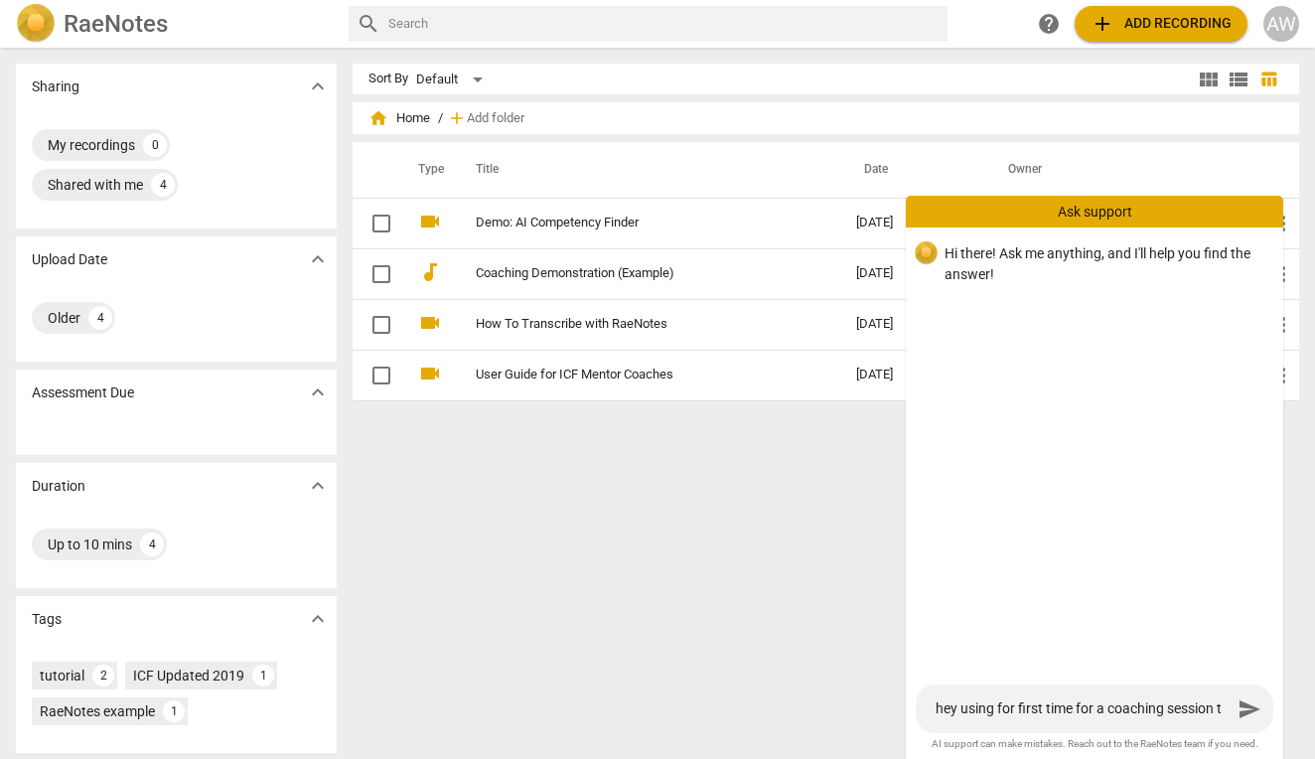
type textarea "hey using for first time for a coaching session to"
type textarea "hey using for first time for a coaching session [PERSON_NAME]"
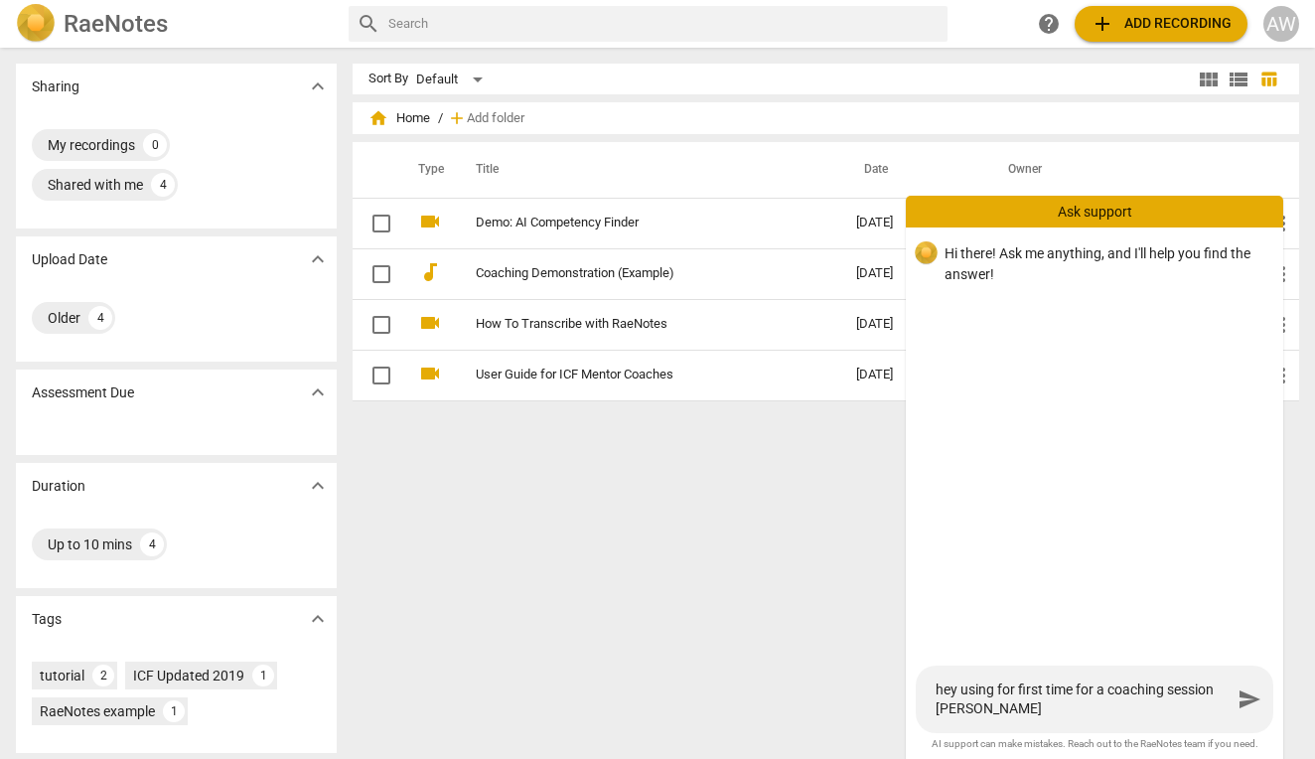
type textarea "hey using for first time for a coaching session toda"
type textarea "hey using for first time for a coaching session [DATE]"
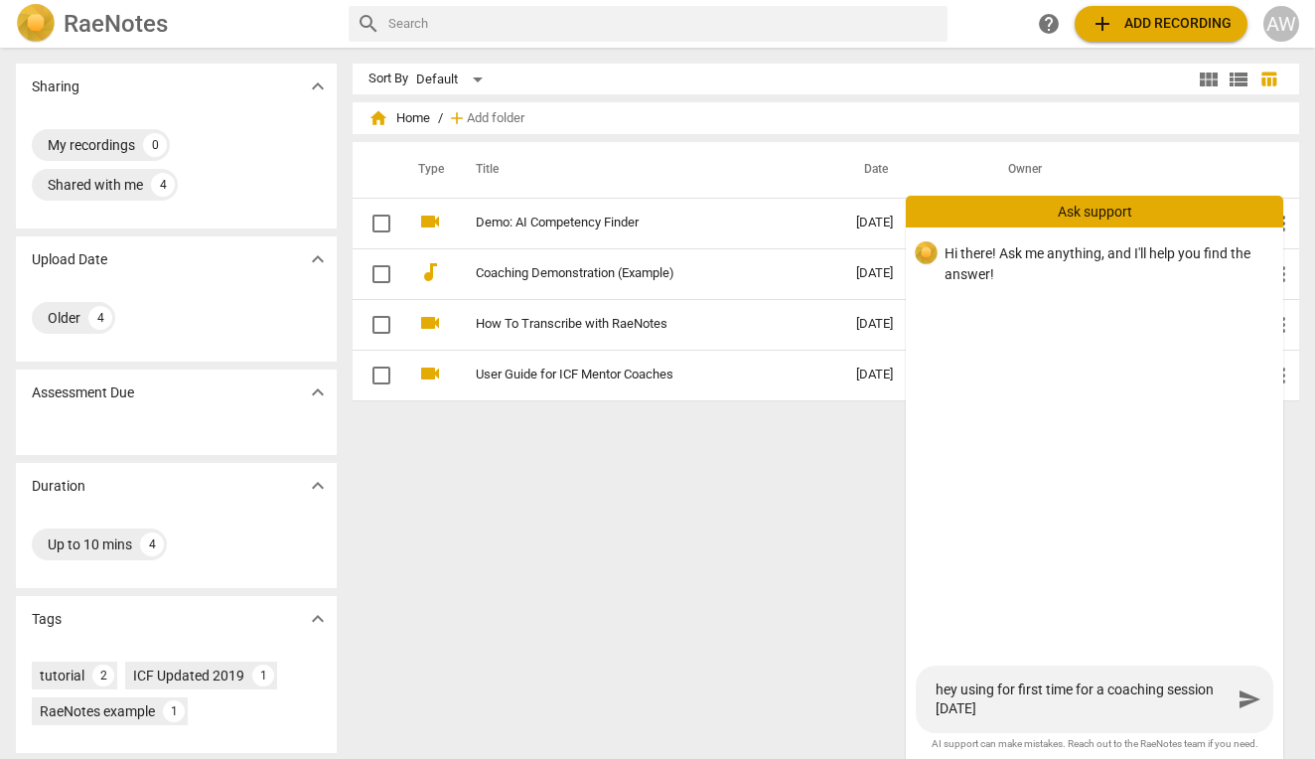
type textarea "hey using for first time for a coaching session [DATE]"
type textarea "hey using for first time for a coaching session [DATE] -"
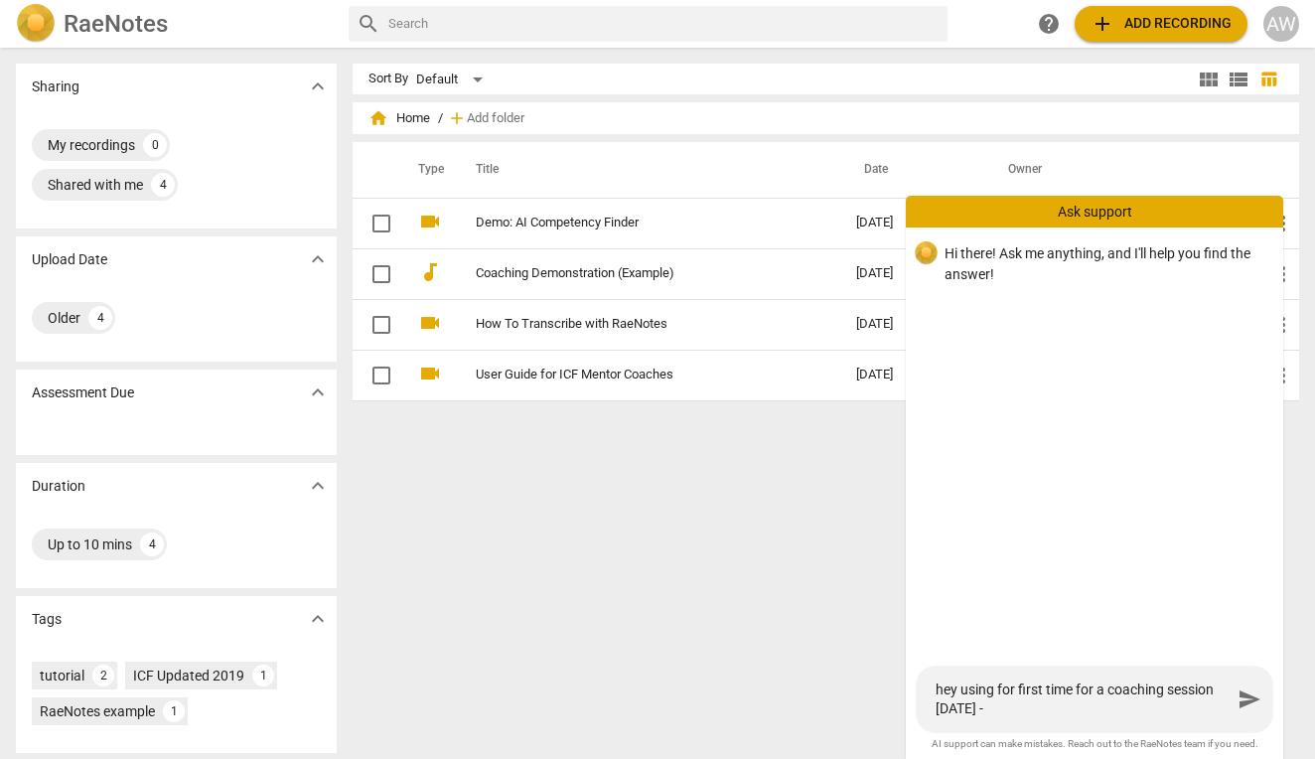
type textarea "hey using for first time for a coaching session [DATE] - h"
type textarea "hey using for first time for a coaching session [DATE] - ho"
type textarea "hey using for first time for a coaching session [DATE] - how"
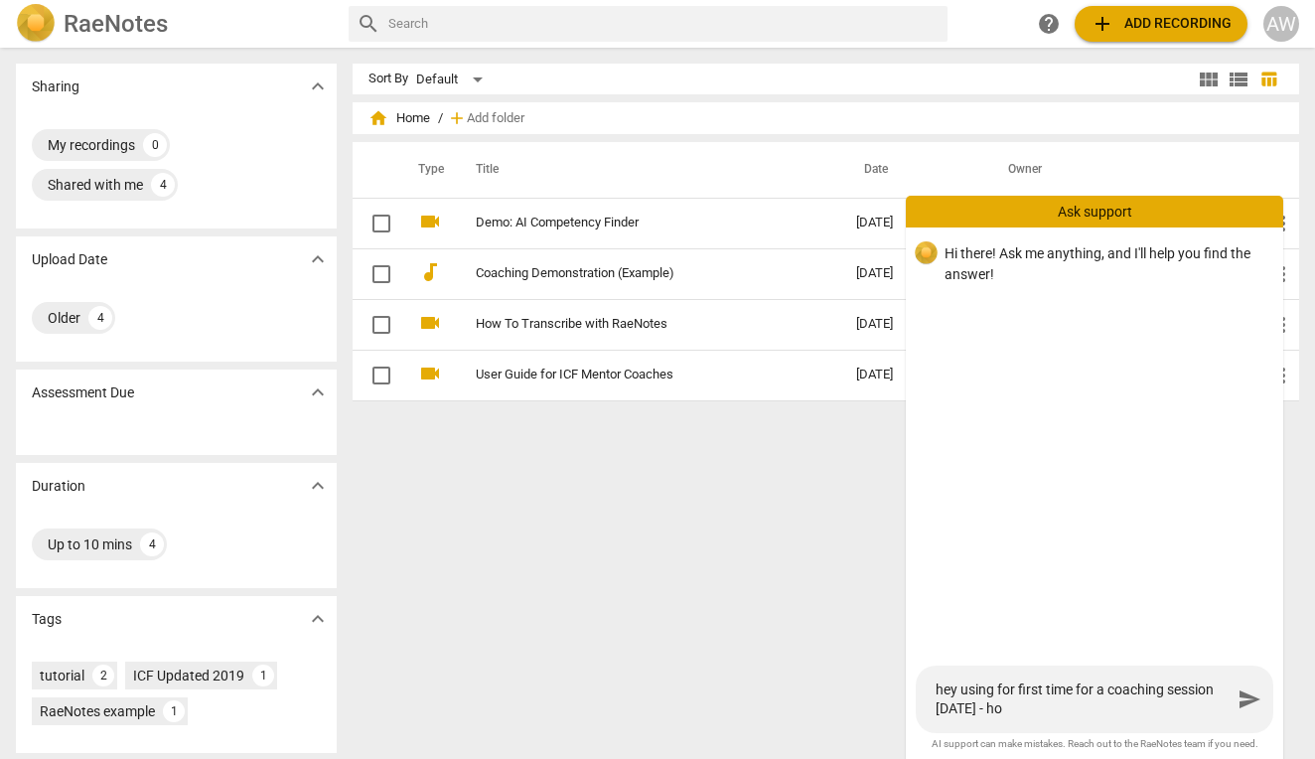
type textarea "hey using for first time for a coaching session [DATE] - how"
type textarea "hey using for first time for a coaching session [DATE] - how d"
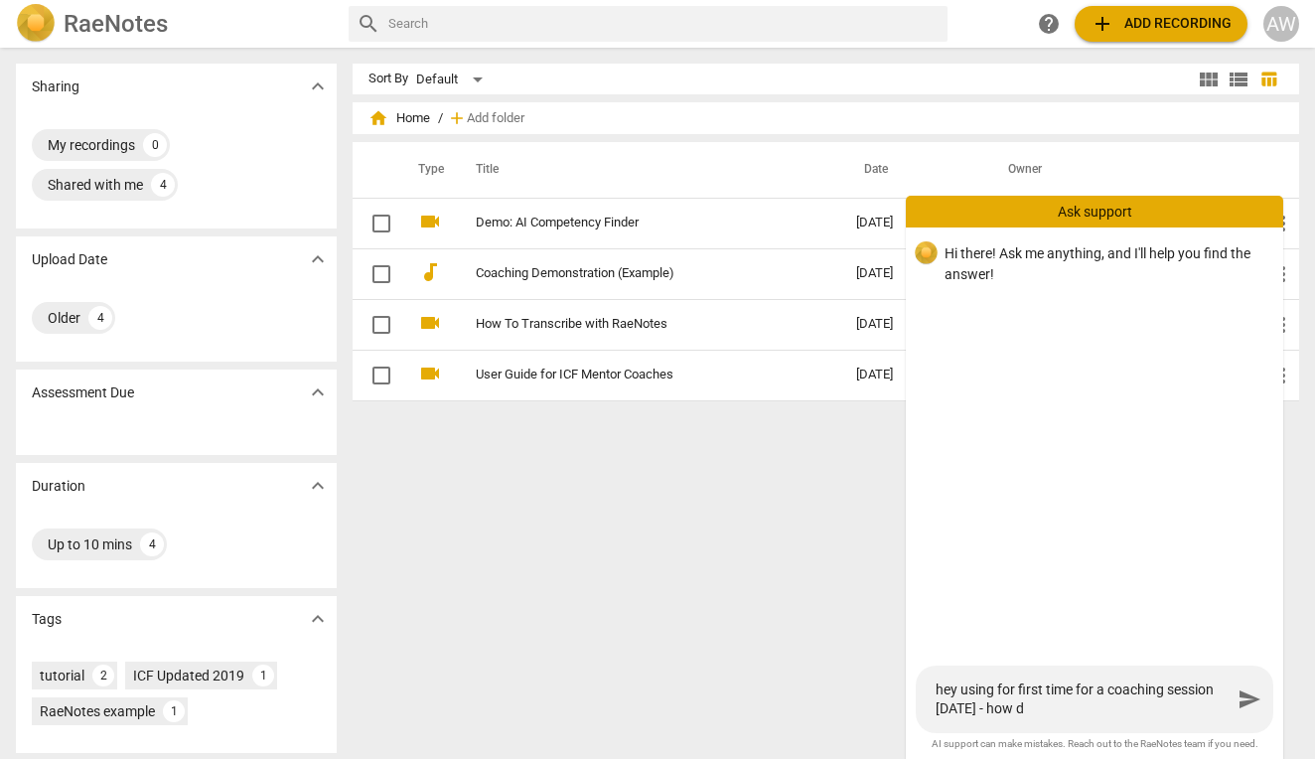
type textarea "hey using for first time for a coaching session [DATE] - how do"
type textarea "hey using for first time for a coaching session [DATE] - how do I"
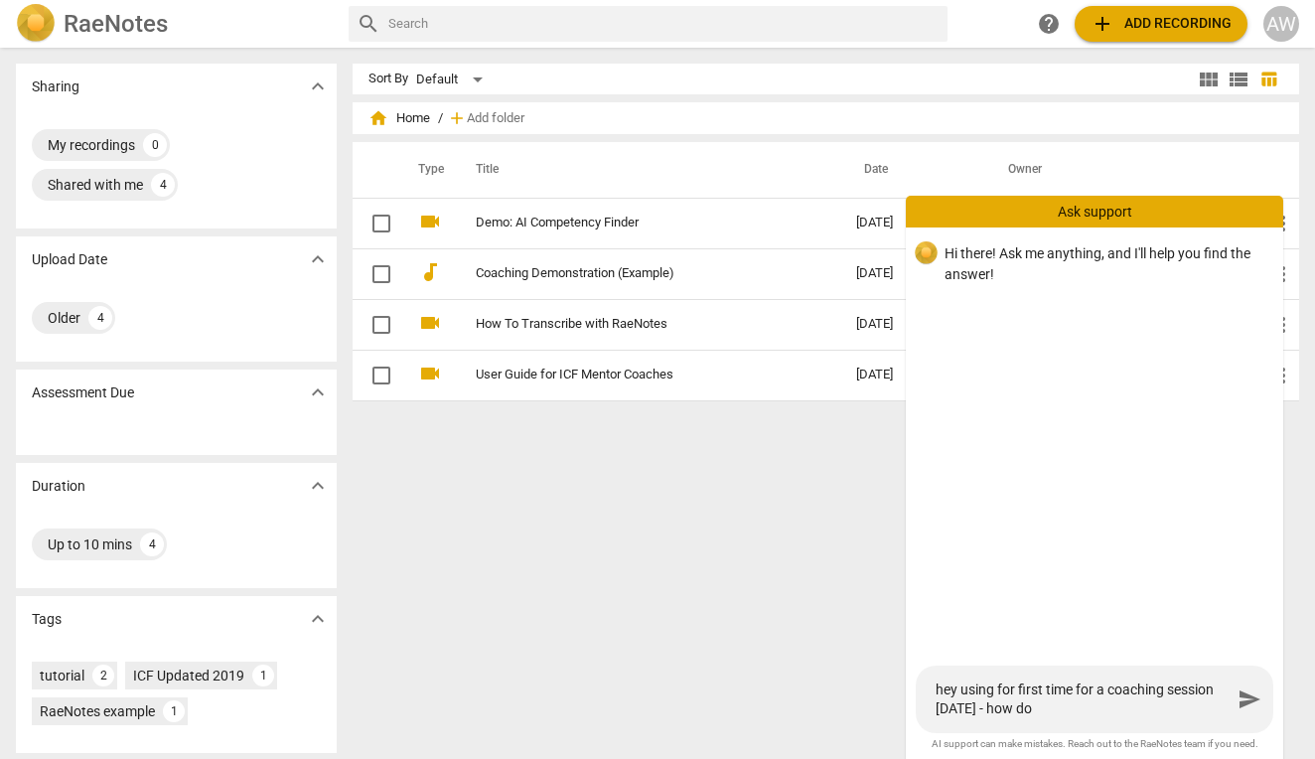
type textarea "hey using for first time for a coaching session [DATE] - how do I"
type textarea "hey using for first time for a coaching session [DATE] - how do I a"
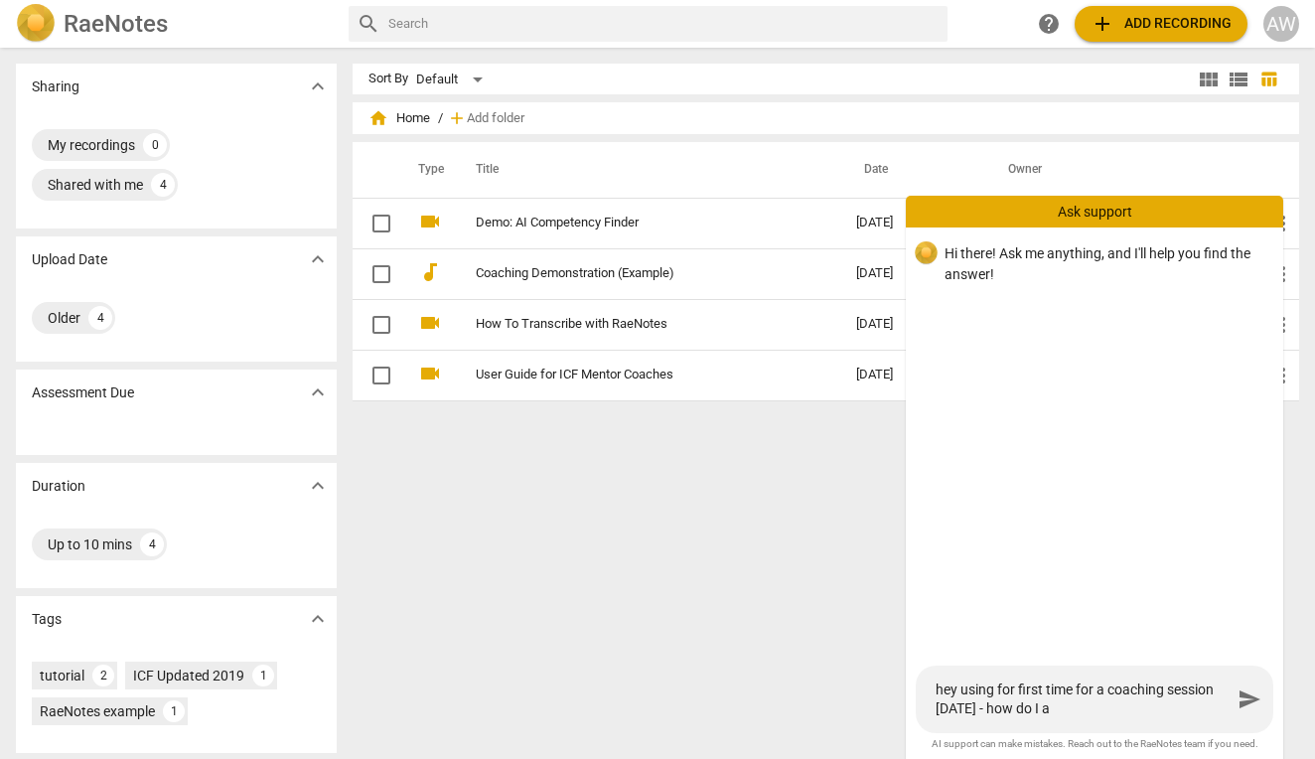
type textarea "hey using for first time for a coaching session [DATE] - how do I ac"
type textarea "hey using for first time for a coaching session [DATE] - how do I act"
type textarea "hey using for first time for a coaching session [DATE] - how do I actu"
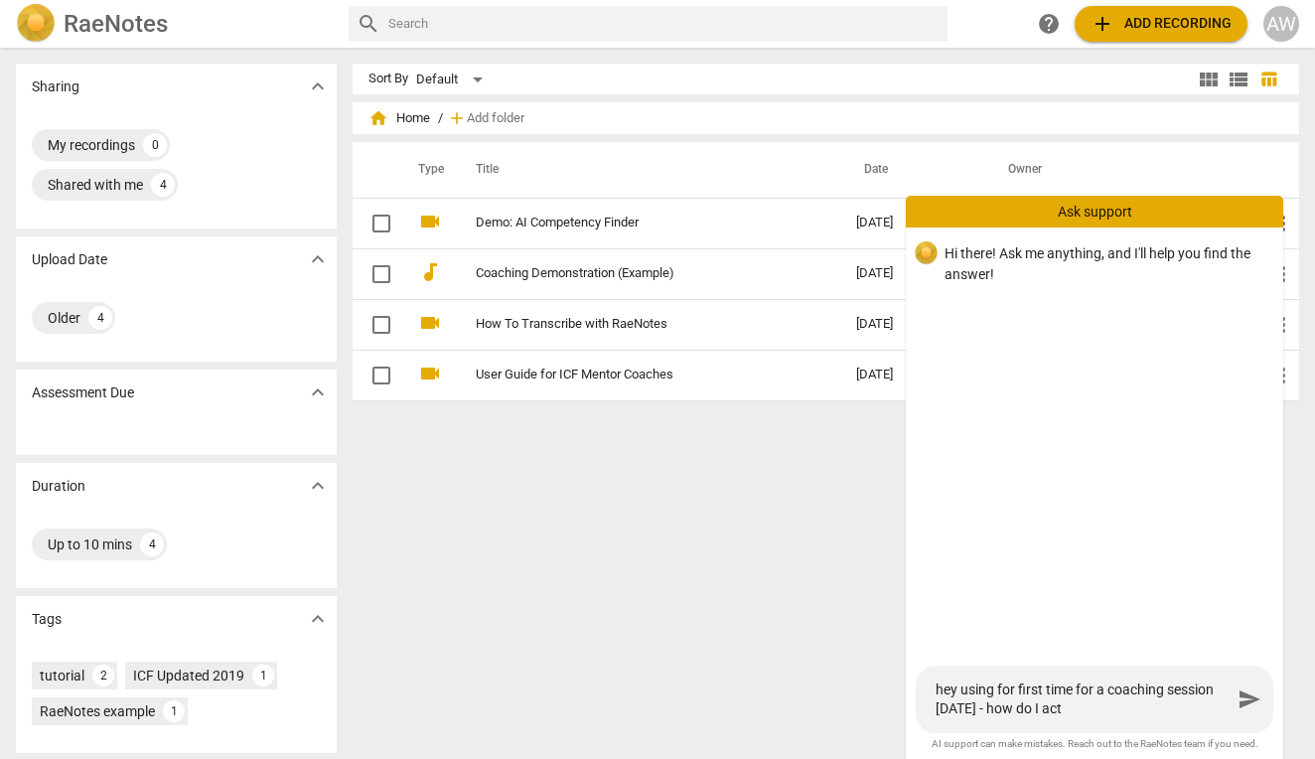
type textarea "hey using for first time for a coaching session [DATE] - how do I actu"
type textarea "hey using for first time for a coaching session [DATE] - how do I actua"
type textarea "hey using for first time for a coaching session [DATE] - how do I actual"
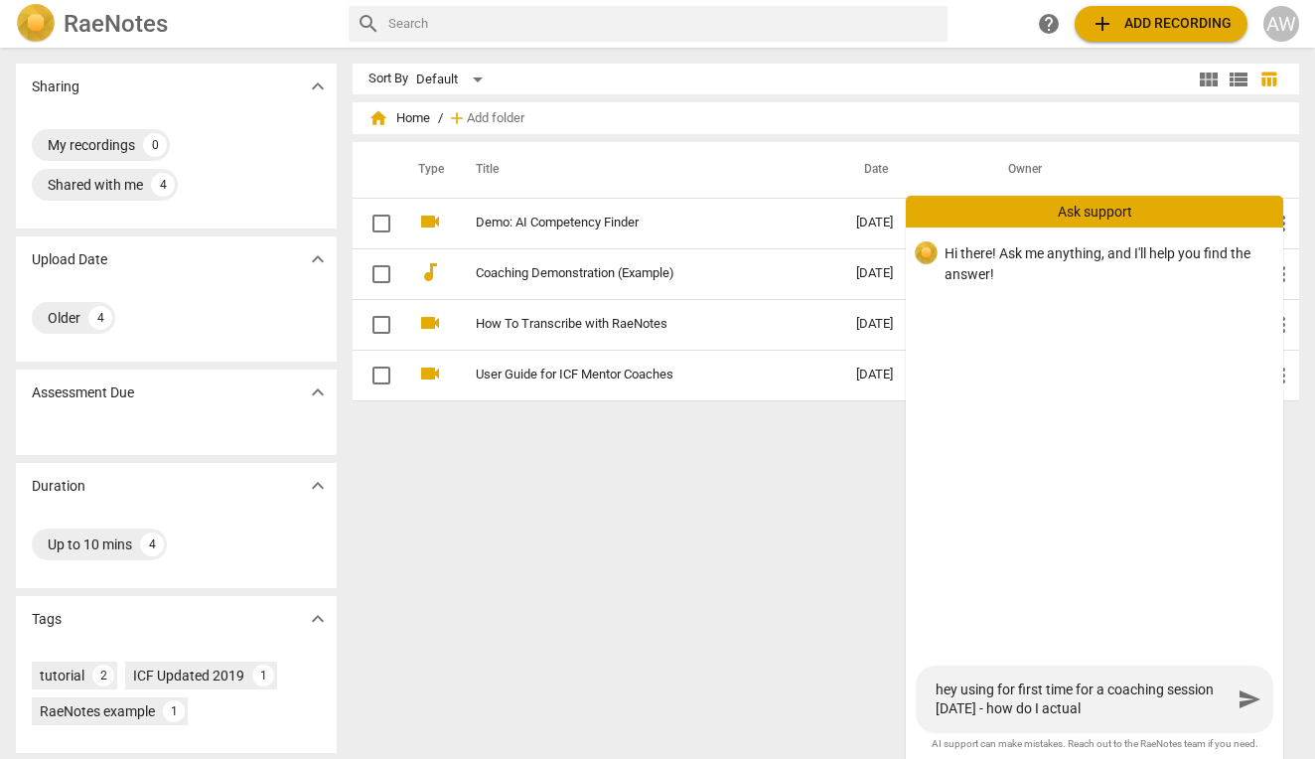
type textarea "hey using for first time for a coaching session [DATE] - how do I actuall"
type textarea "hey using for first time for a coaching session [DATE] - how do I actually"
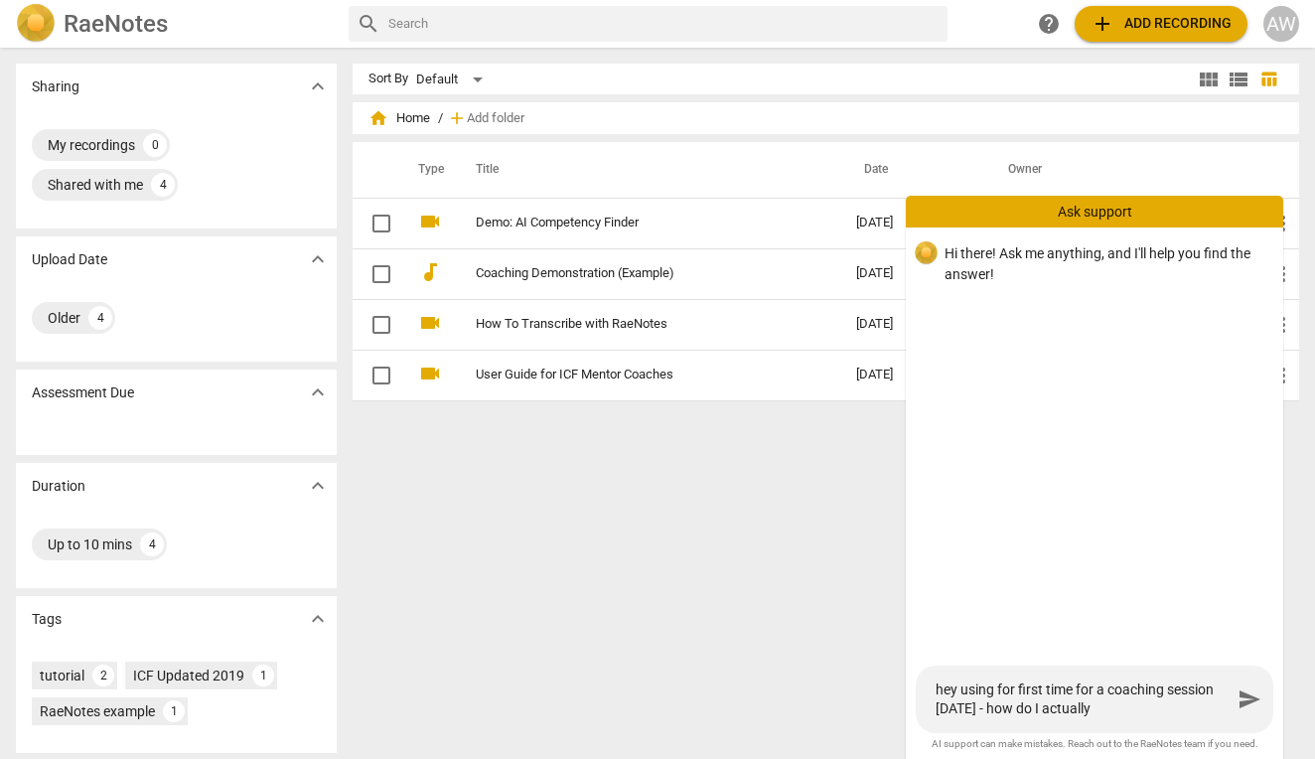
type textarea "hey using for first time for a coaching session [DATE] - how do I actually"
type textarea "hey using for first time for a coaching session [DATE] - how do I actually r"
type textarea "hey using for first time for a coaching session [DATE] - how do I actually re"
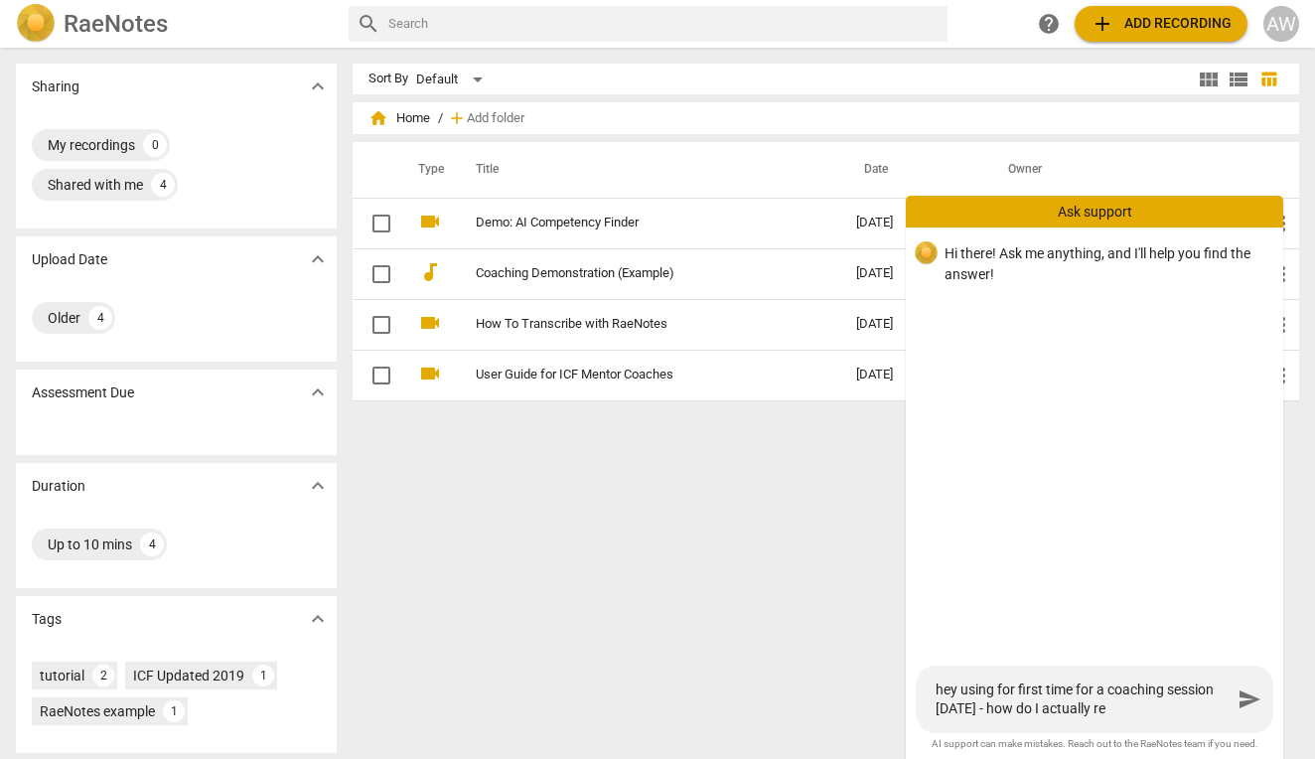
type textarea "hey using for first time for a coaching session [DATE] - how do I actually rec"
type textarea "hey using for first time for a coaching session [DATE] - how do I actually reco"
type textarea "hey using for first time for a coaching session [DATE] - how do I actually recor"
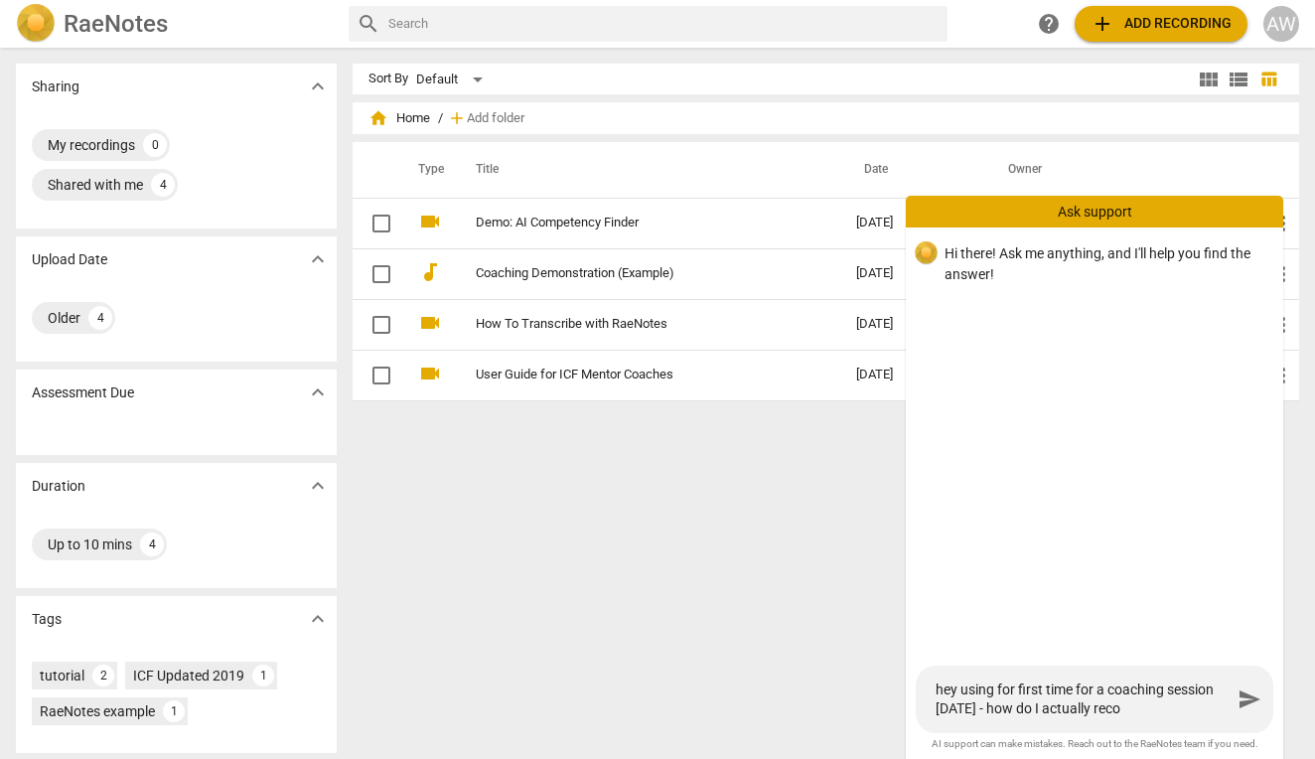
type textarea "hey using for first time for a coaching session [DATE] - how do I actually recor"
type textarea "hey using for first time for a coaching session [DATE] - how do I actually reco…"
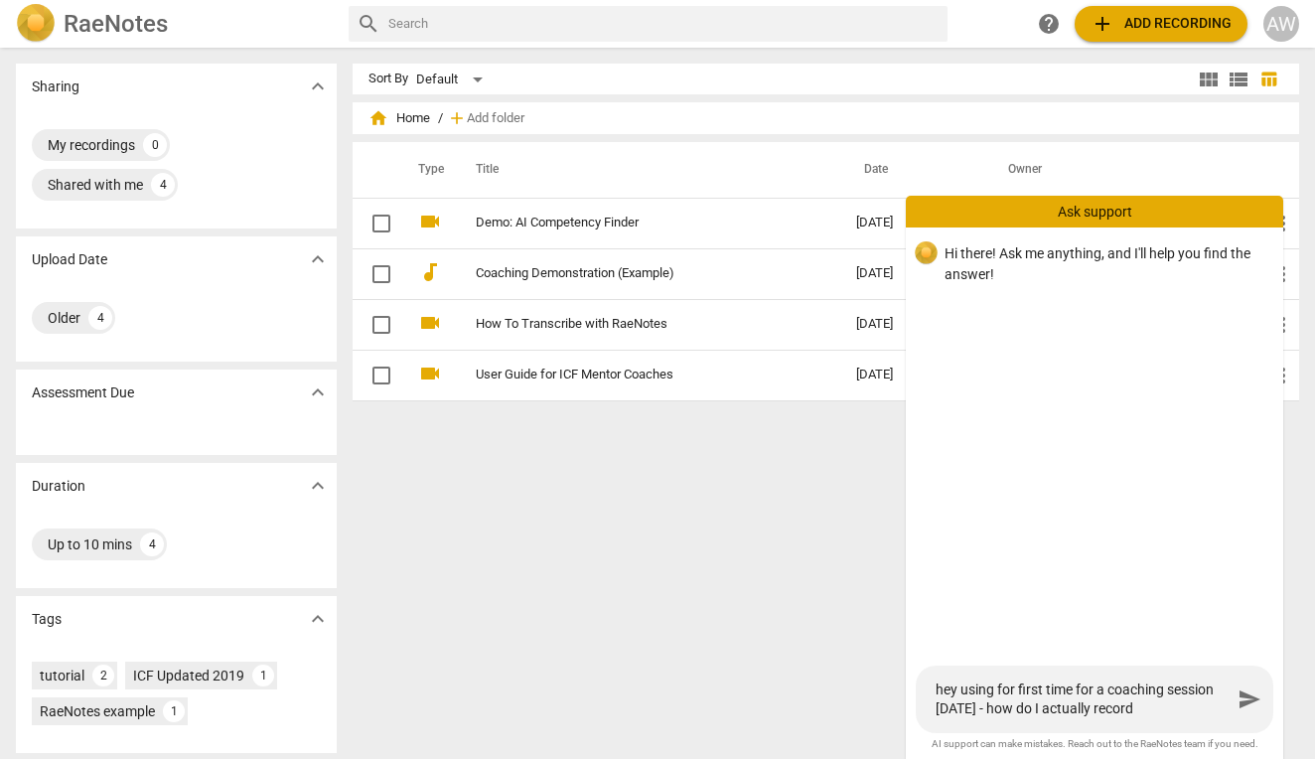
type textarea "hey using for first time for a coaching session [DATE] - how do I actually reco…"
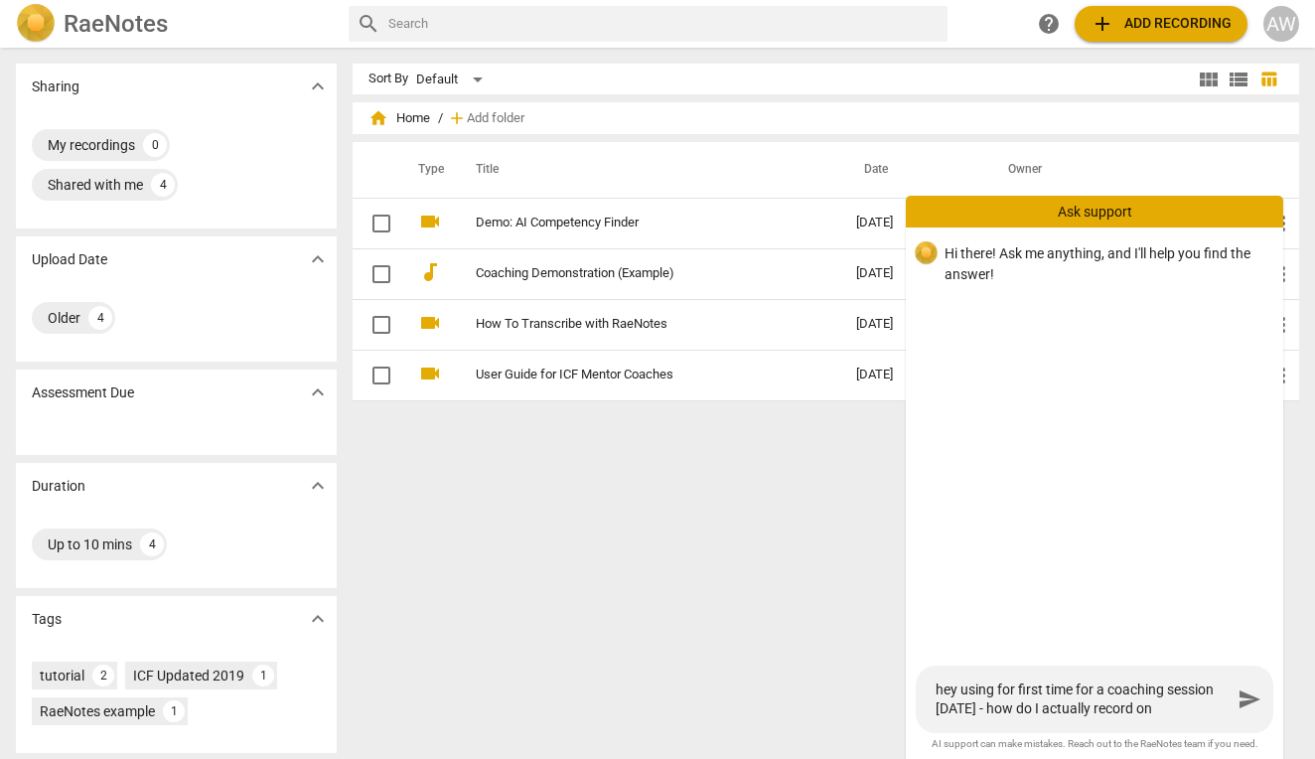
type textarea "hey using for first time for a coaching session [DATE] - how do I actually reco…"
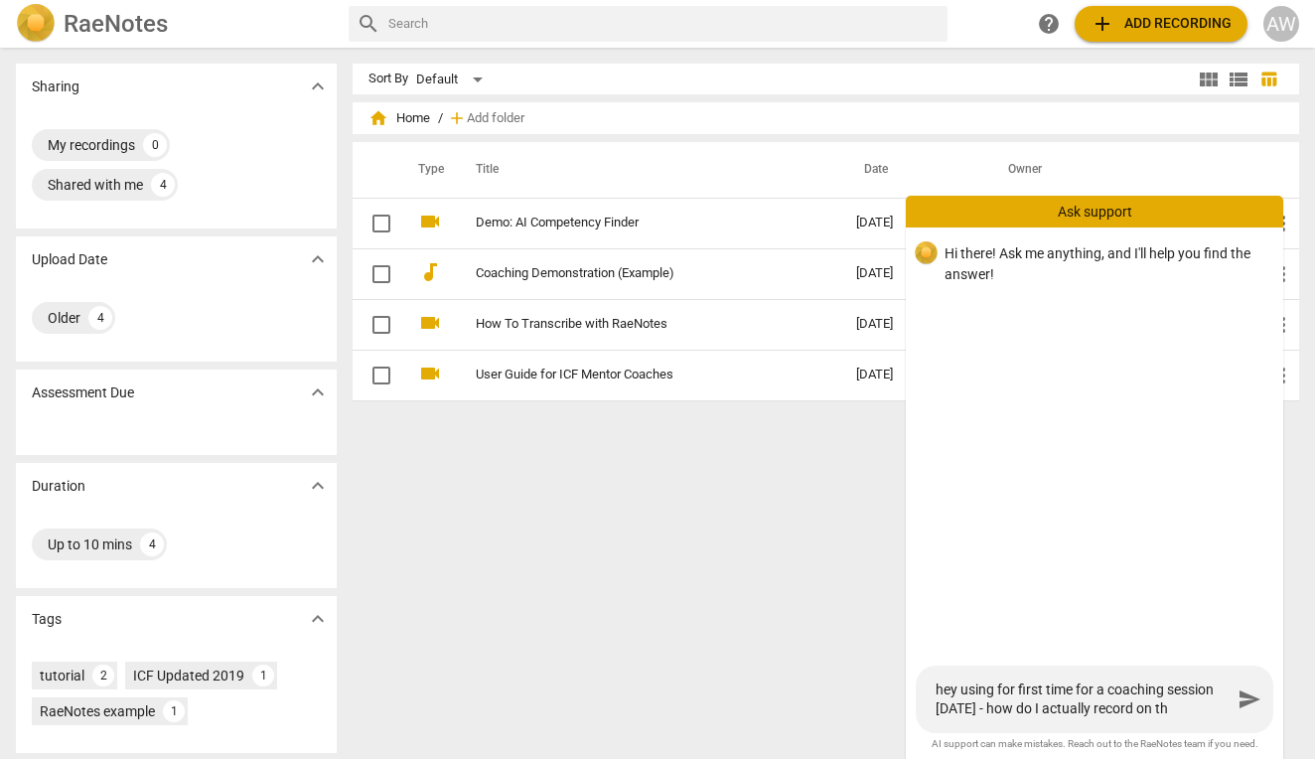
type textarea "hey using for first time for a coaching session [DATE] - how do I actually reco…"
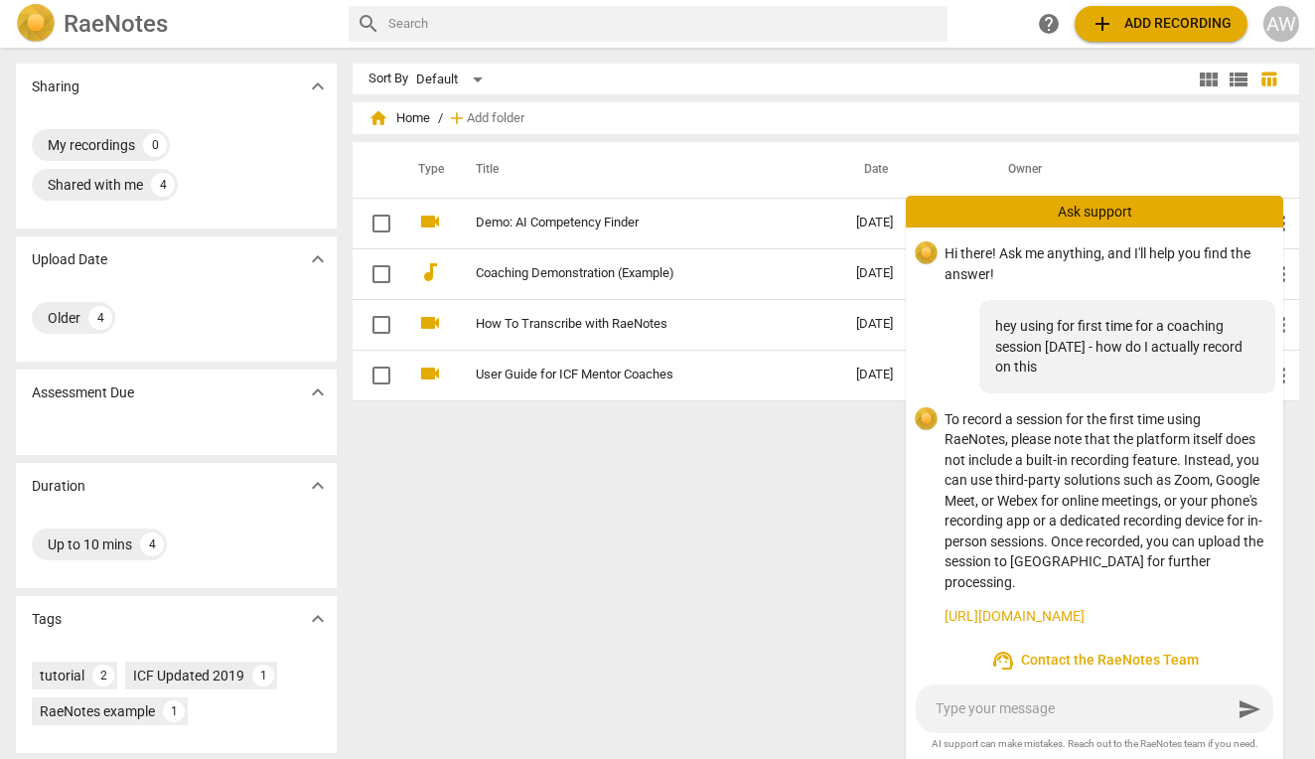
click at [1101, 606] on link "[URL][DOMAIN_NAME]" at bounding box center [1105, 616] width 323 height 21
click at [784, 596] on div "Sort By Default view_module view_list table_chart home Home / add Add folder Ty…" at bounding box center [833, 403] width 962 height 679
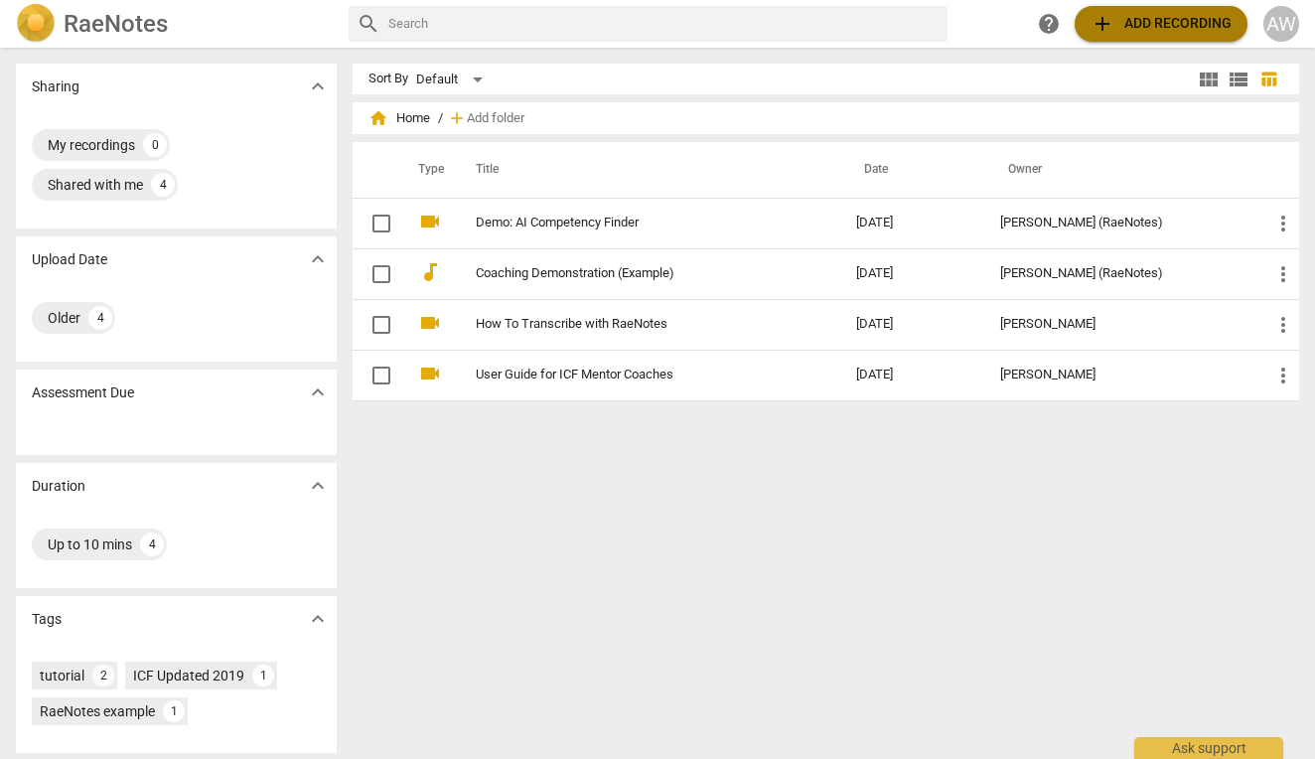
click at [1119, 27] on span "add Add recording" at bounding box center [1160, 24] width 141 height 24
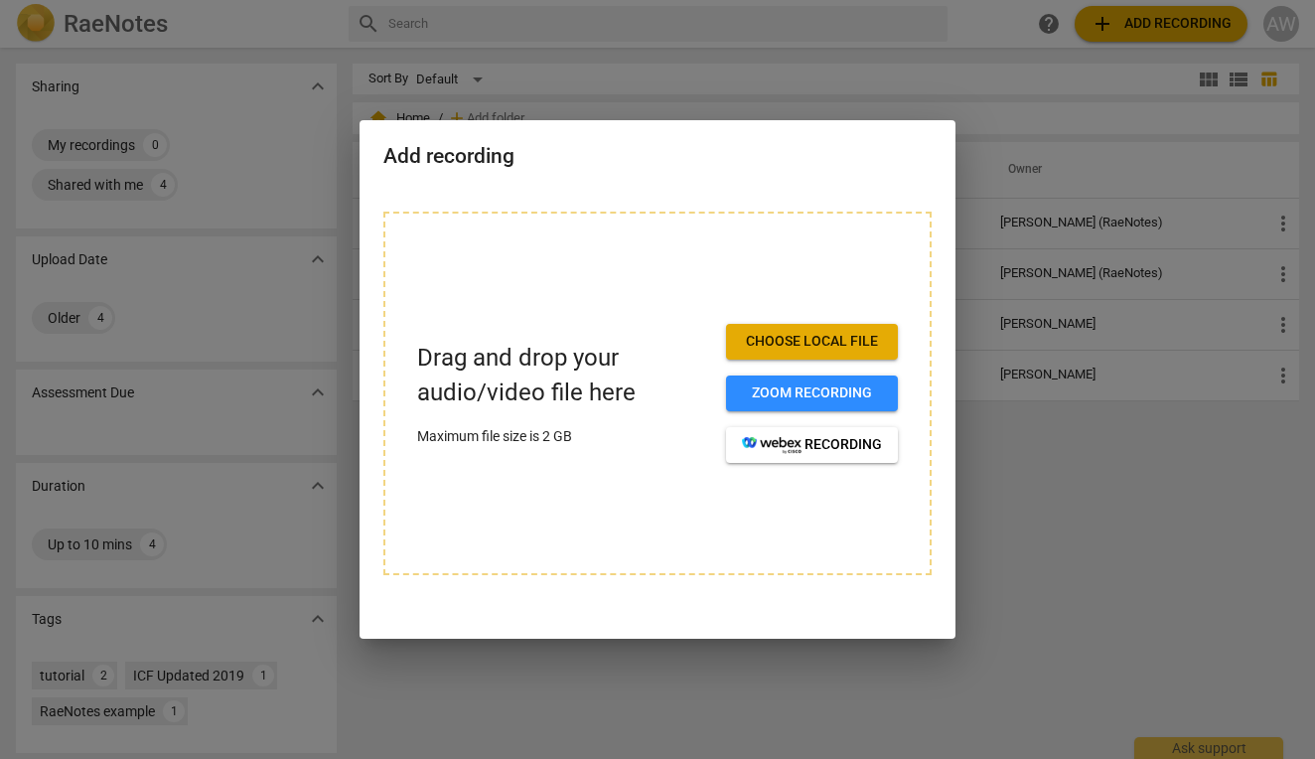
click at [1064, 604] on div at bounding box center [657, 379] width 1315 height 759
